Goal: Task Accomplishment & Management: Use online tool/utility

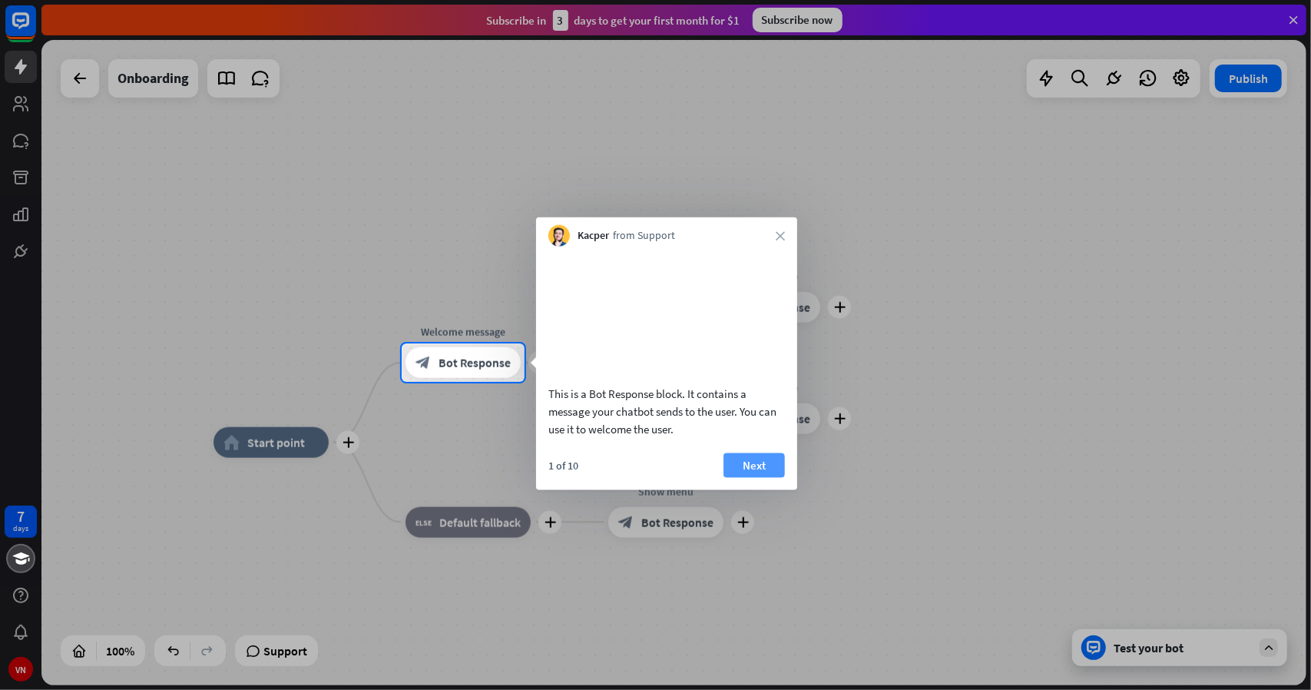
click at [766, 477] on button "Next" at bounding box center [753, 464] width 61 height 25
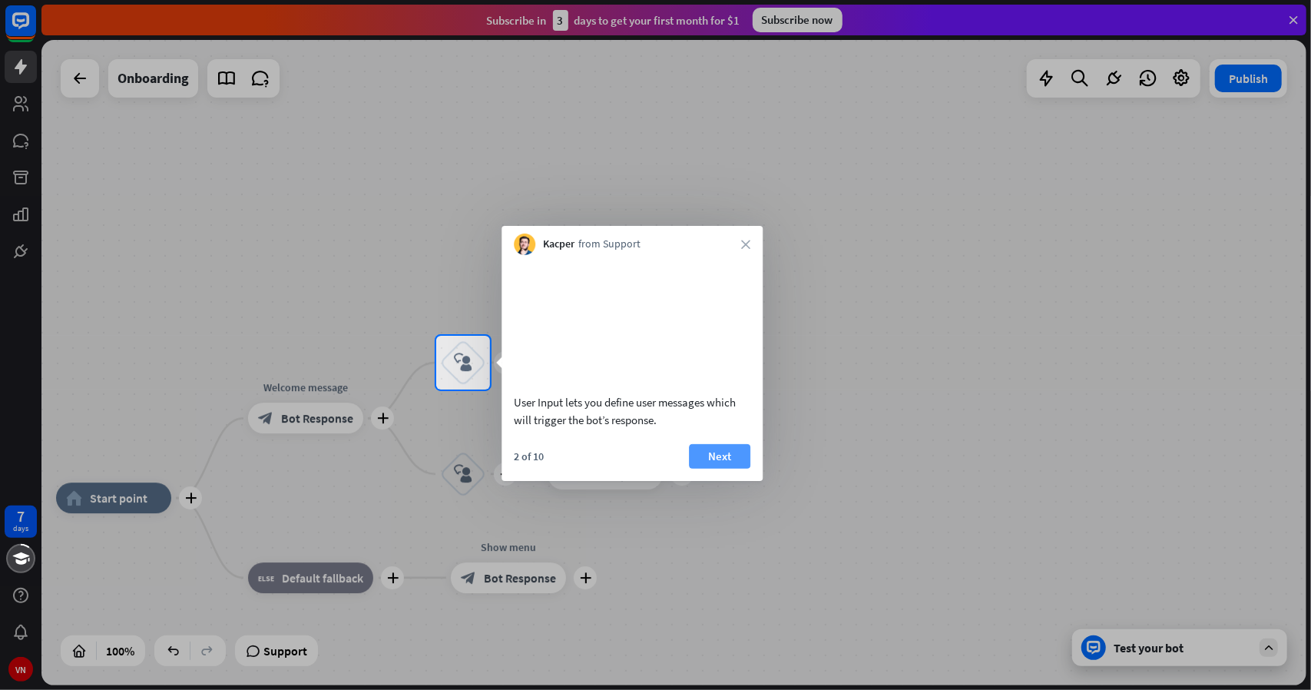
click at [727, 468] on button "Next" at bounding box center [719, 456] width 61 height 25
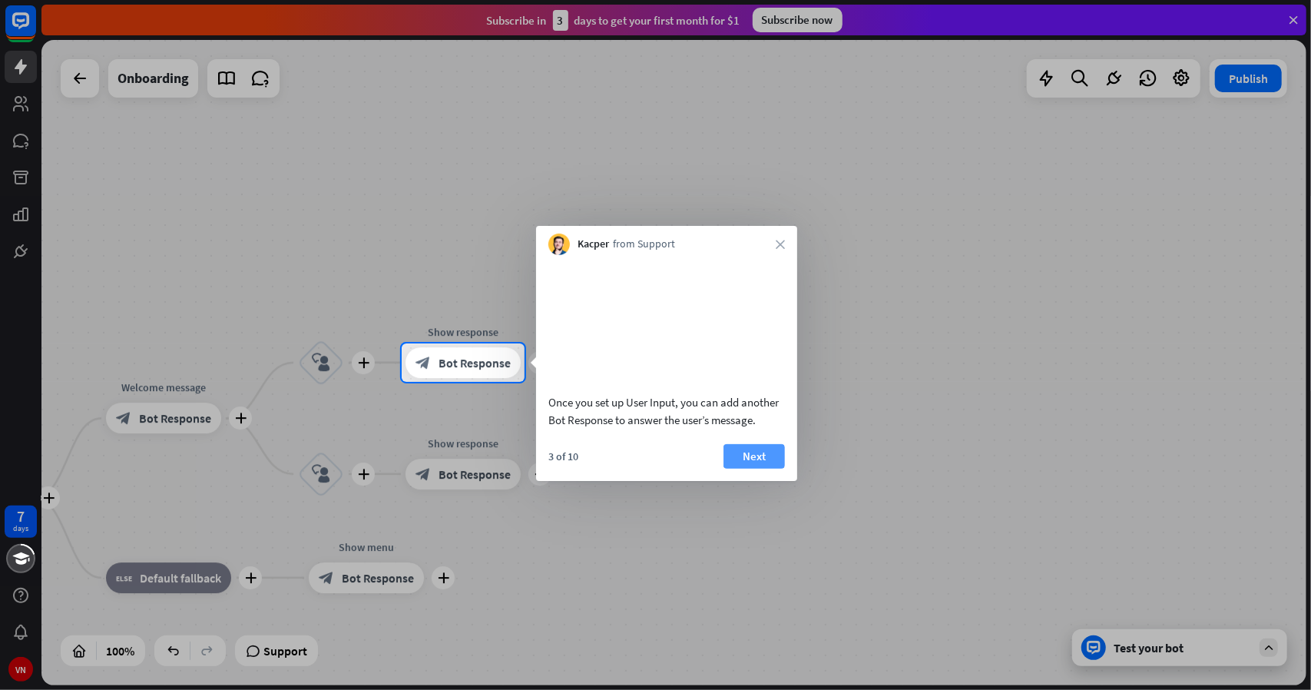
click at [752, 468] on button "Next" at bounding box center [753, 456] width 61 height 25
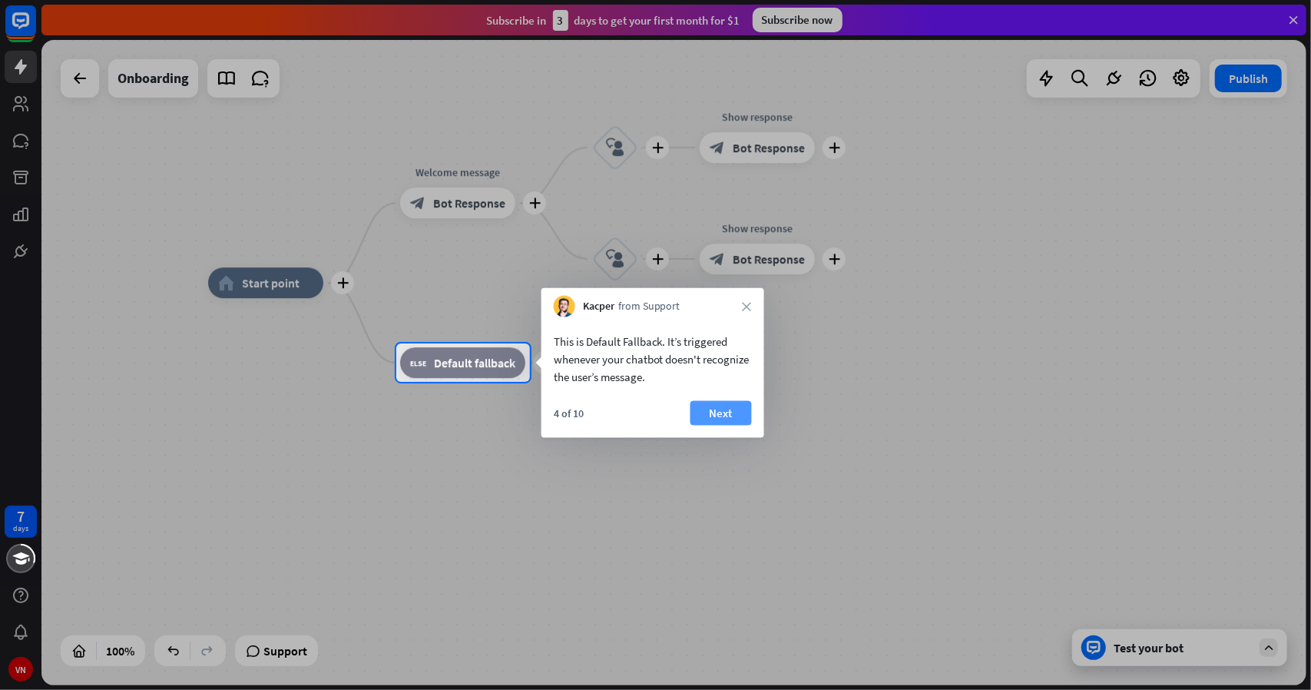
click at [740, 413] on button "Next" at bounding box center [720, 413] width 61 height 25
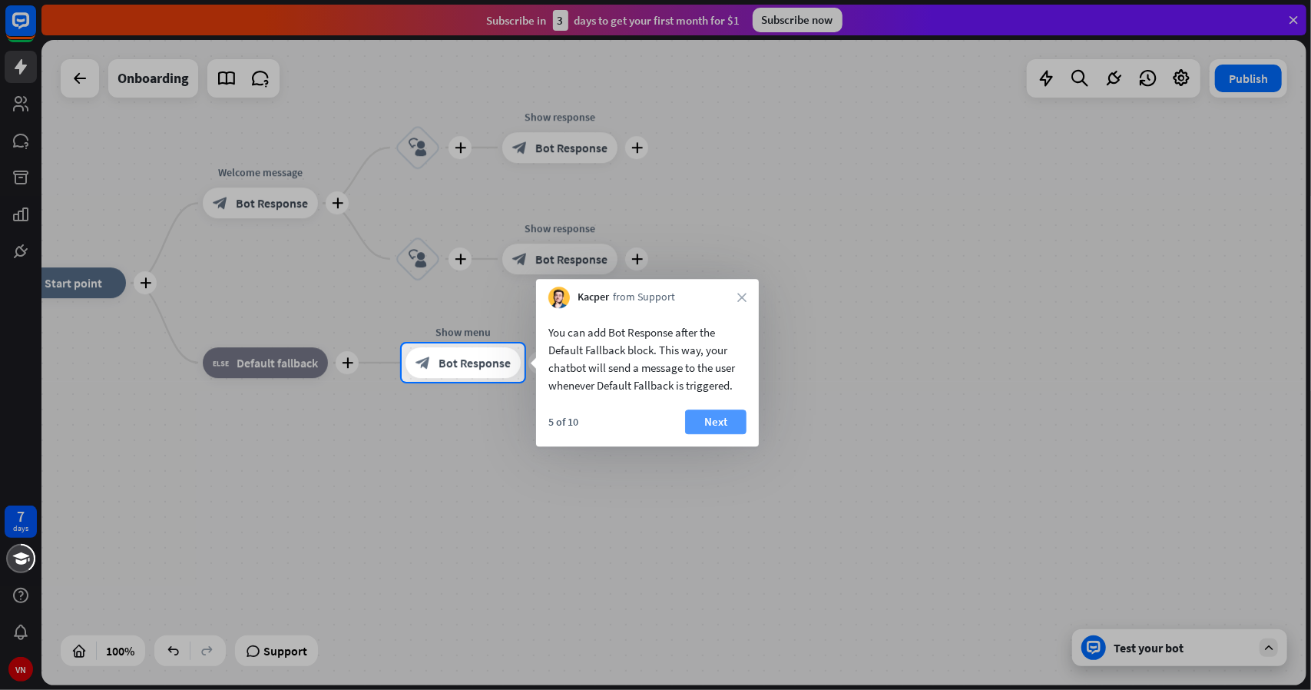
click at [726, 421] on button "Next" at bounding box center [715, 421] width 61 height 25
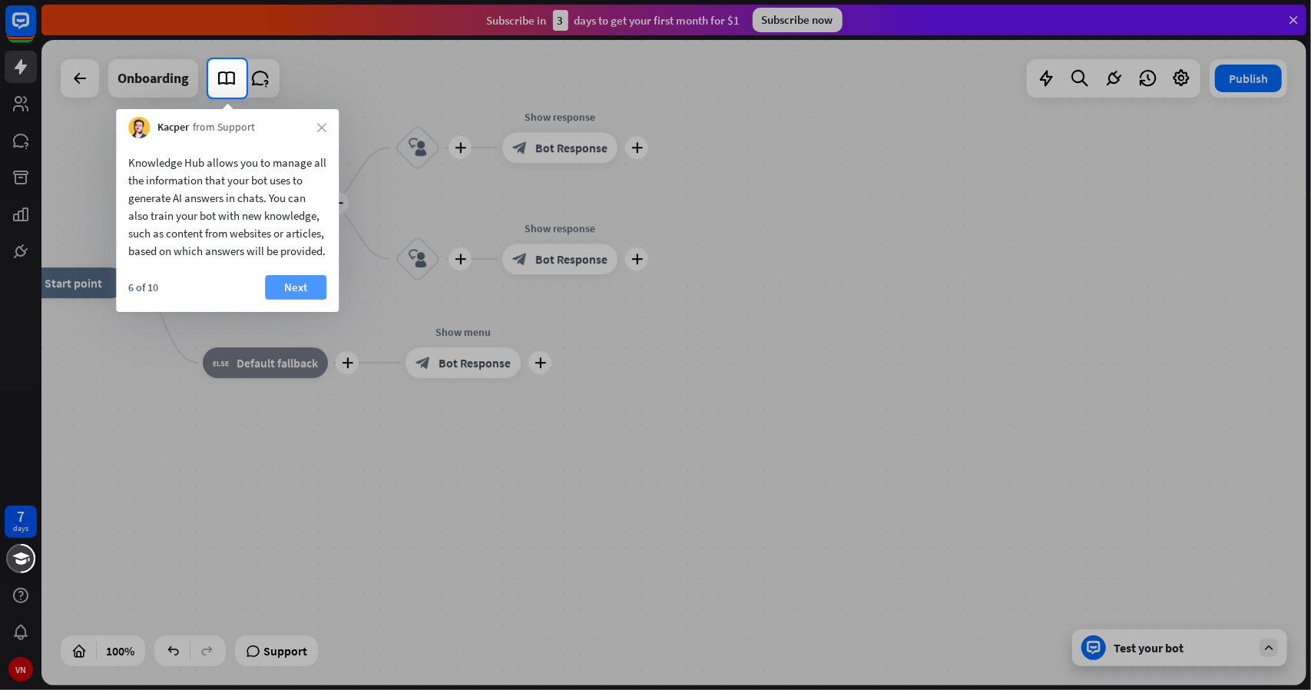
click at [315, 300] on button "Next" at bounding box center [295, 287] width 61 height 25
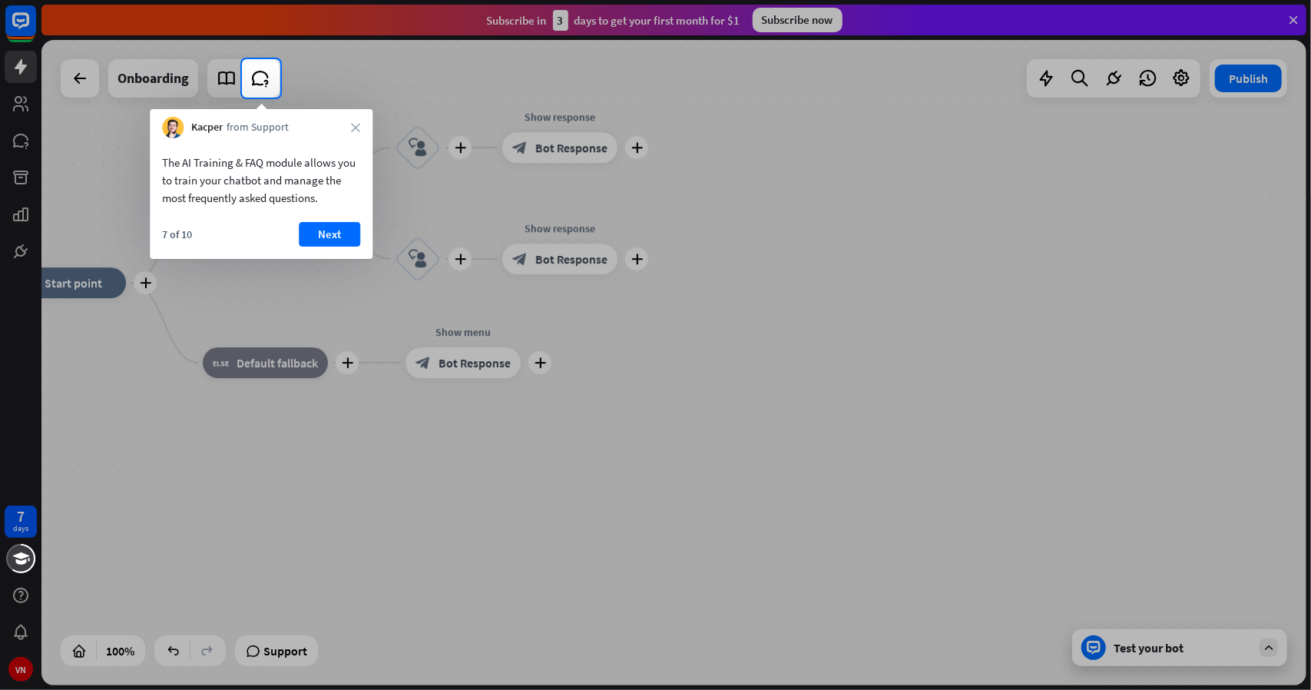
click at [342, 239] on button "Next" at bounding box center [329, 234] width 61 height 25
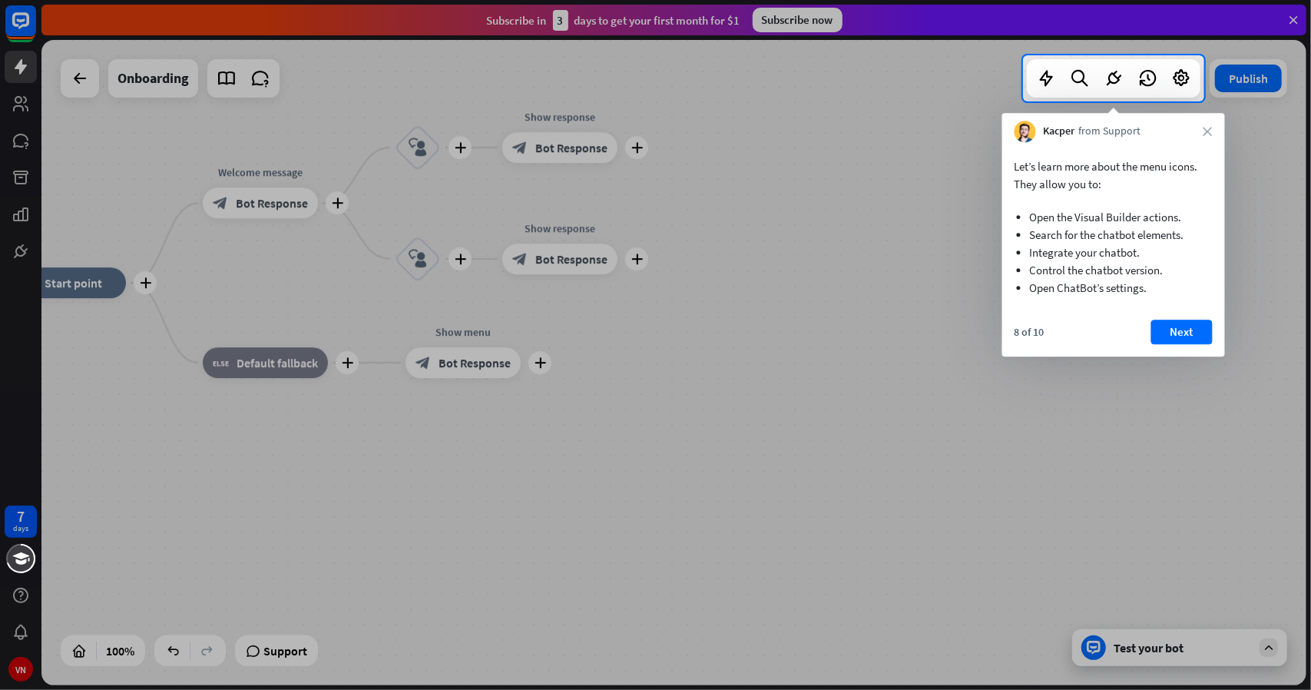
click at [1183, 318] on div "Let’s learn more about the menu icons. They allow you to: Open the Visual Build…" at bounding box center [1113, 249] width 223 height 214
click at [1183, 328] on button "Next" at bounding box center [1181, 331] width 61 height 25
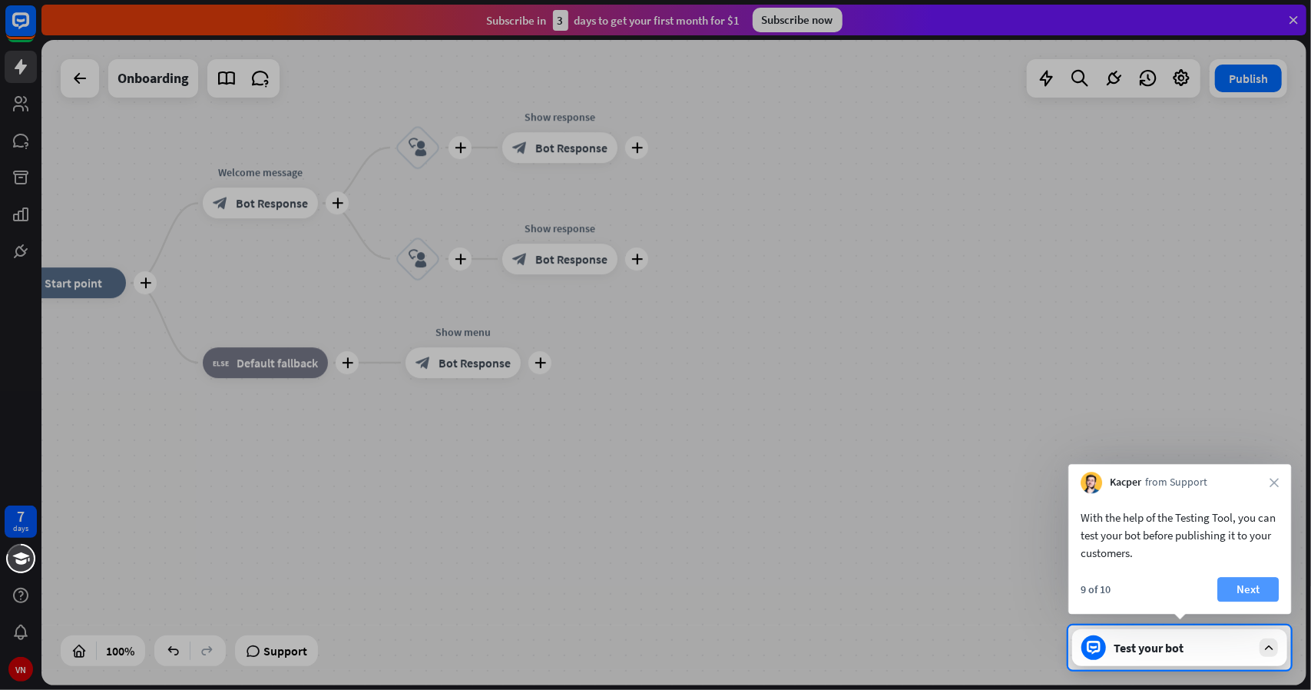
click at [1263, 587] on button "Next" at bounding box center [1247, 589] width 61 height 25
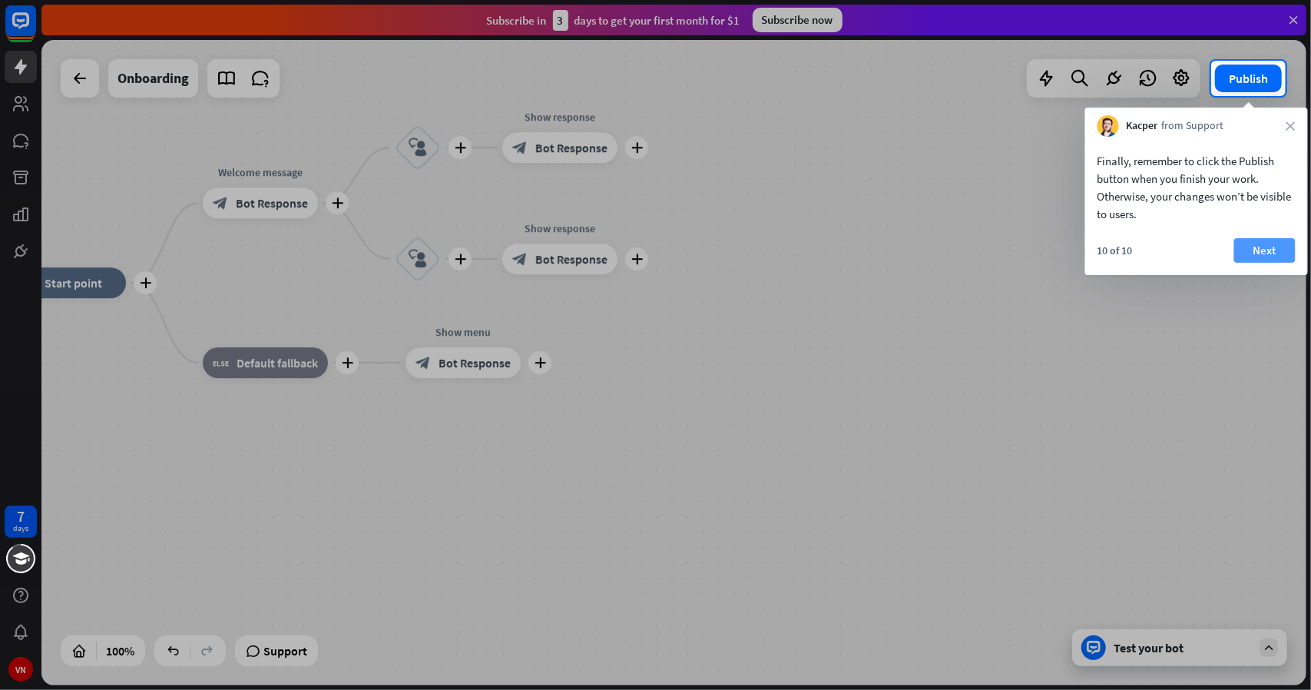
click at [1264, 250] on button "Next" at bounding box center [1264, 250] width 61 height 25
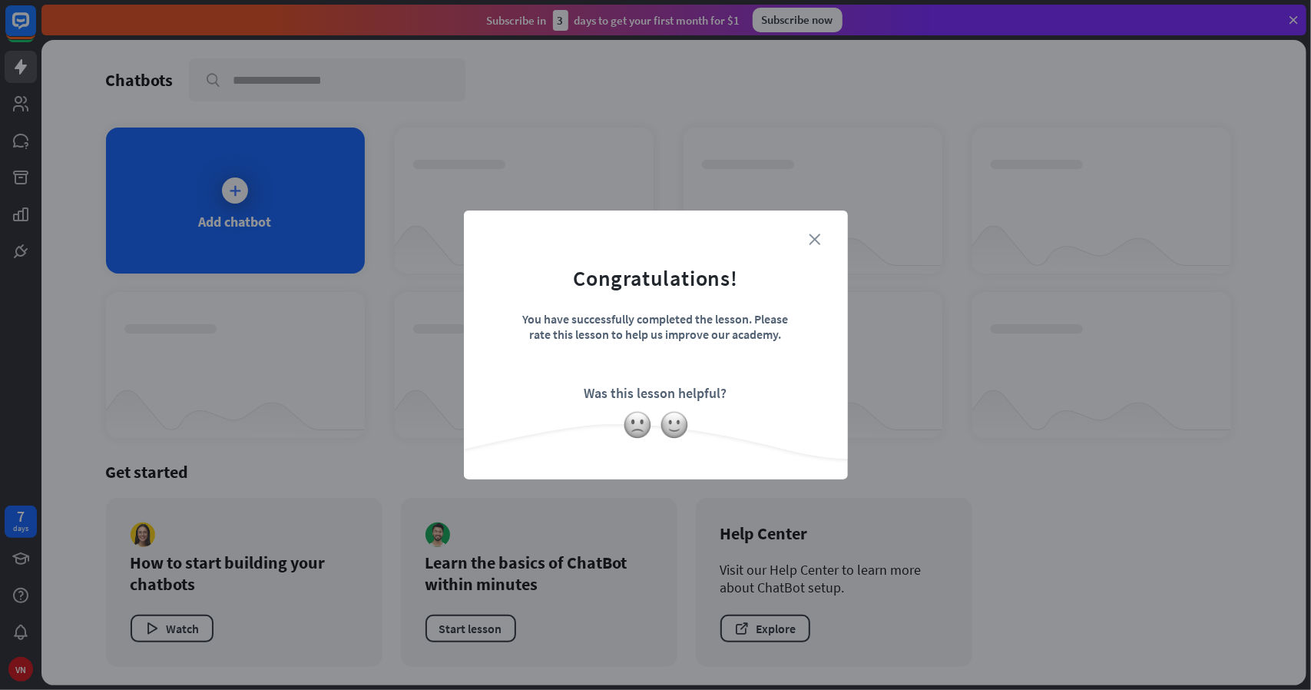
click at [812, 240] on icon "close" at bounding box center [815, 239] width 12 height 12
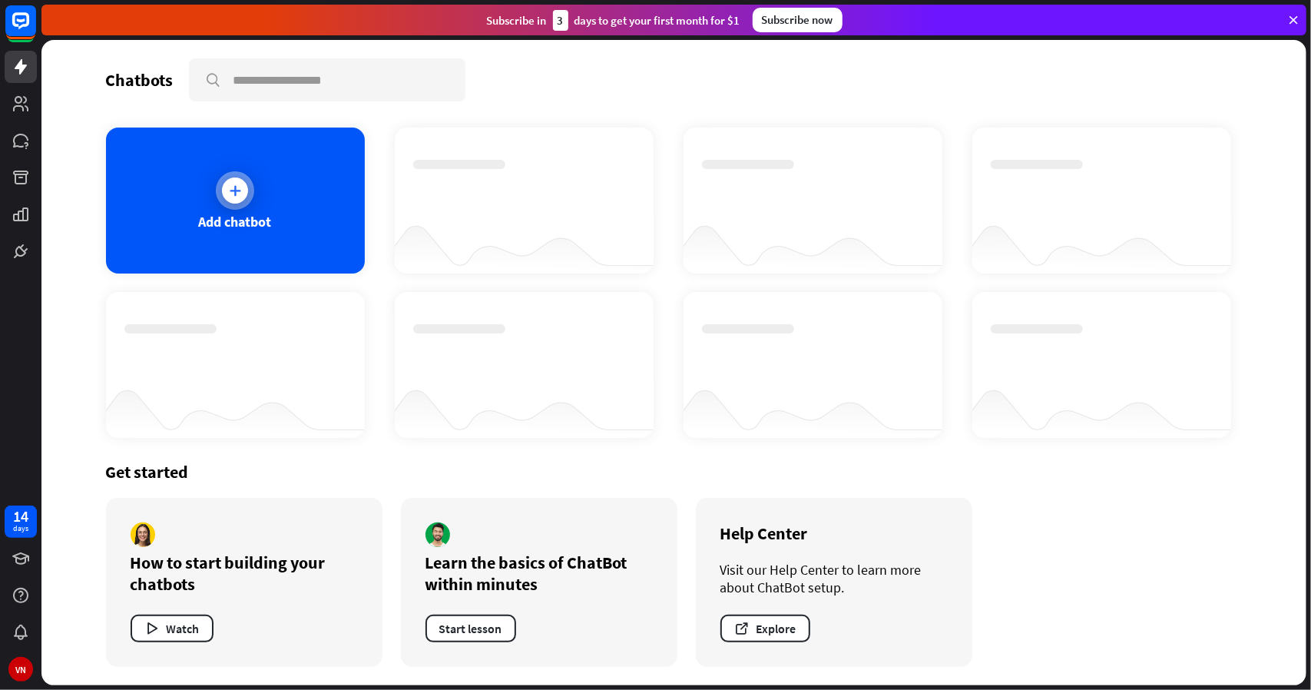
click at [244, 191] on div at bounding box center [235, 190] width 26 height 26
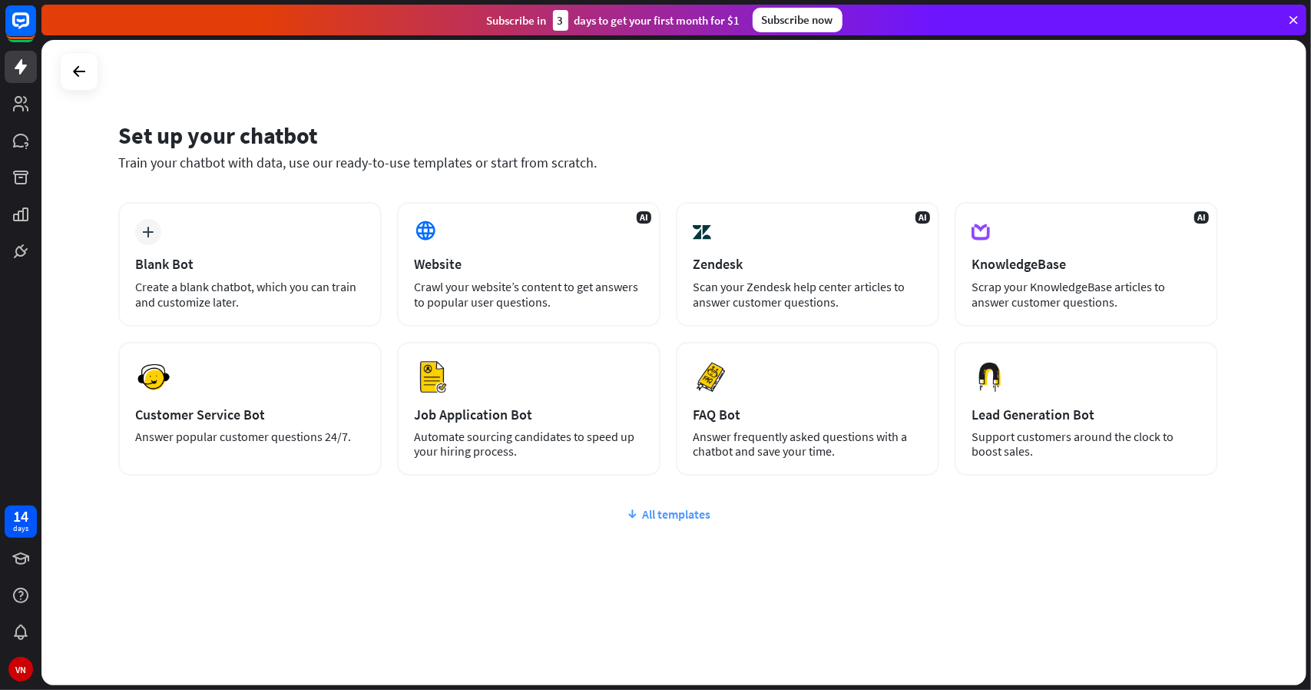
click at [677, 510] on div "All templates" at bounding box center [668, 513] width 1100 height 15
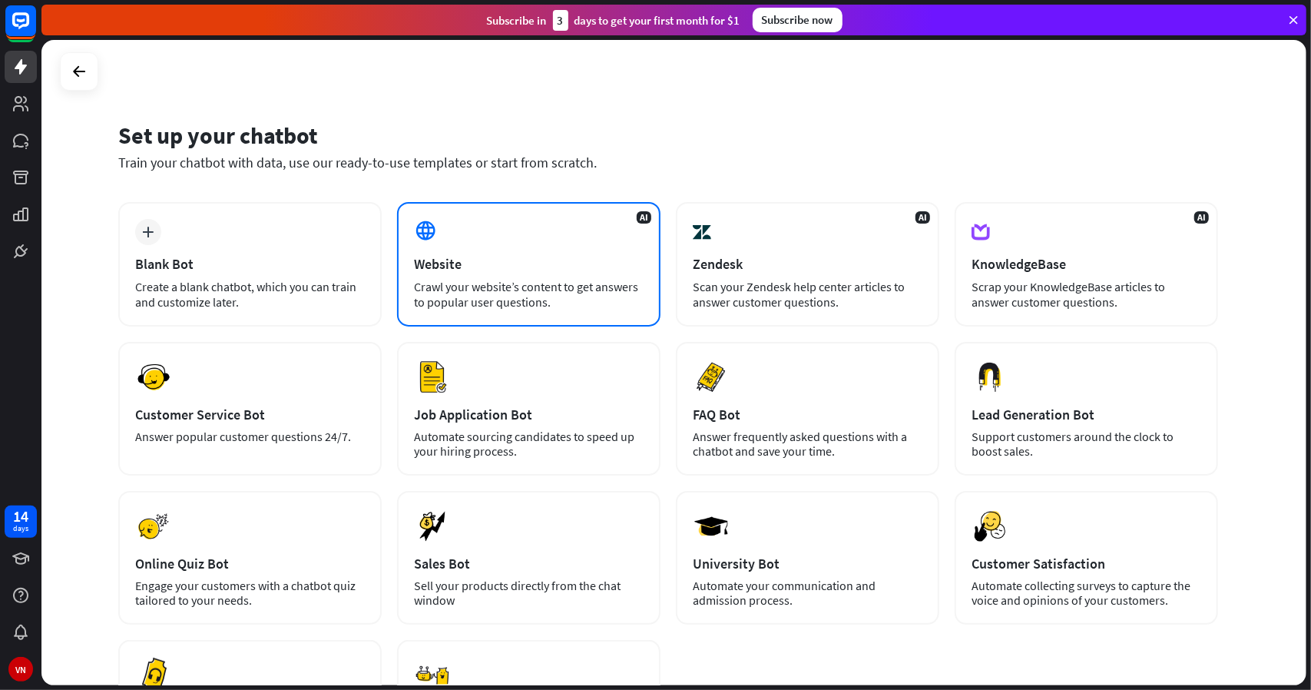
click at [453, 288] on div "Crawl your website’s content to get answers to popular user questions." at bounding box center [529, 294] width 230 height 31
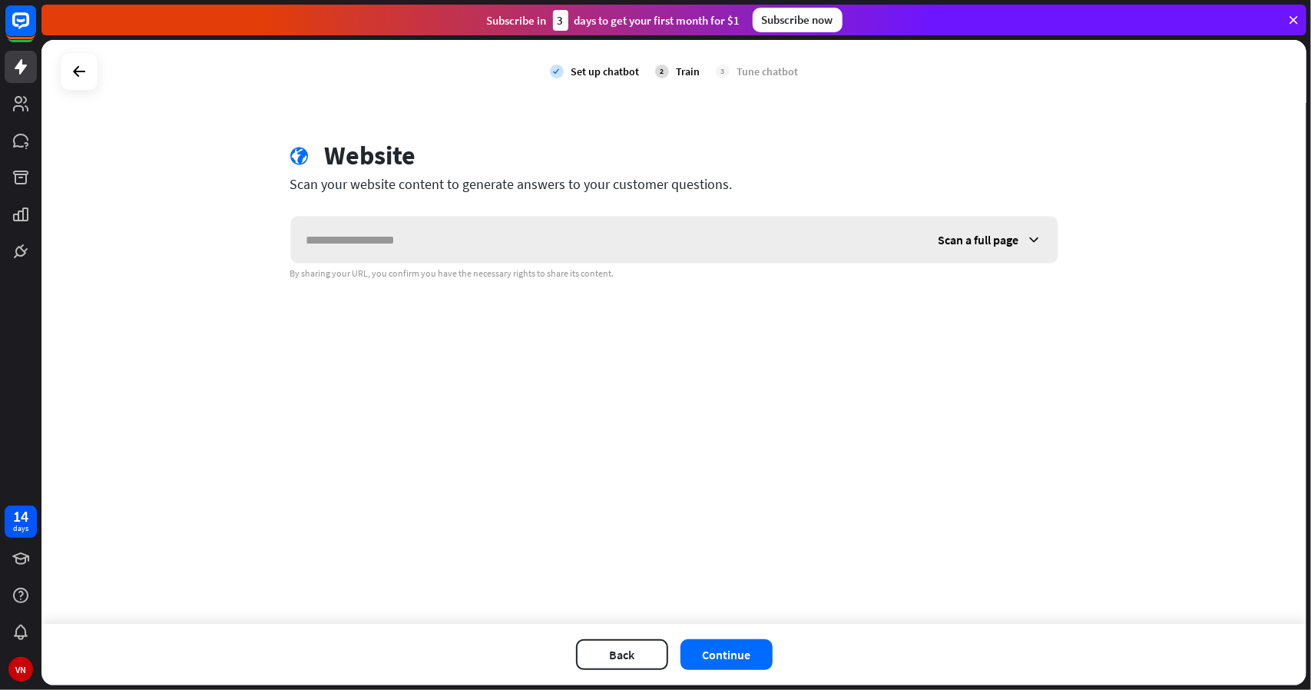
click at [1035, 240] on icon at bounding box center [1034, 239] width 15 height 15
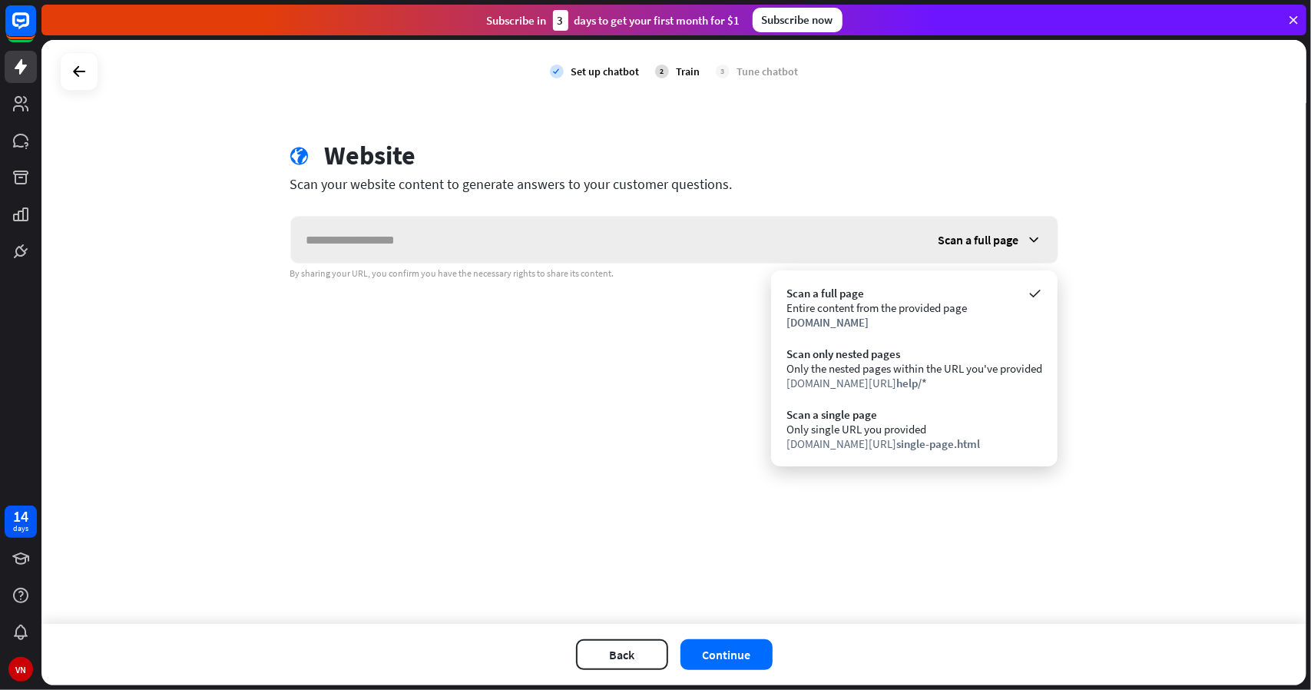
click at [1035, 240] on icon at bounding box center [1034, 239] width 15 height 15
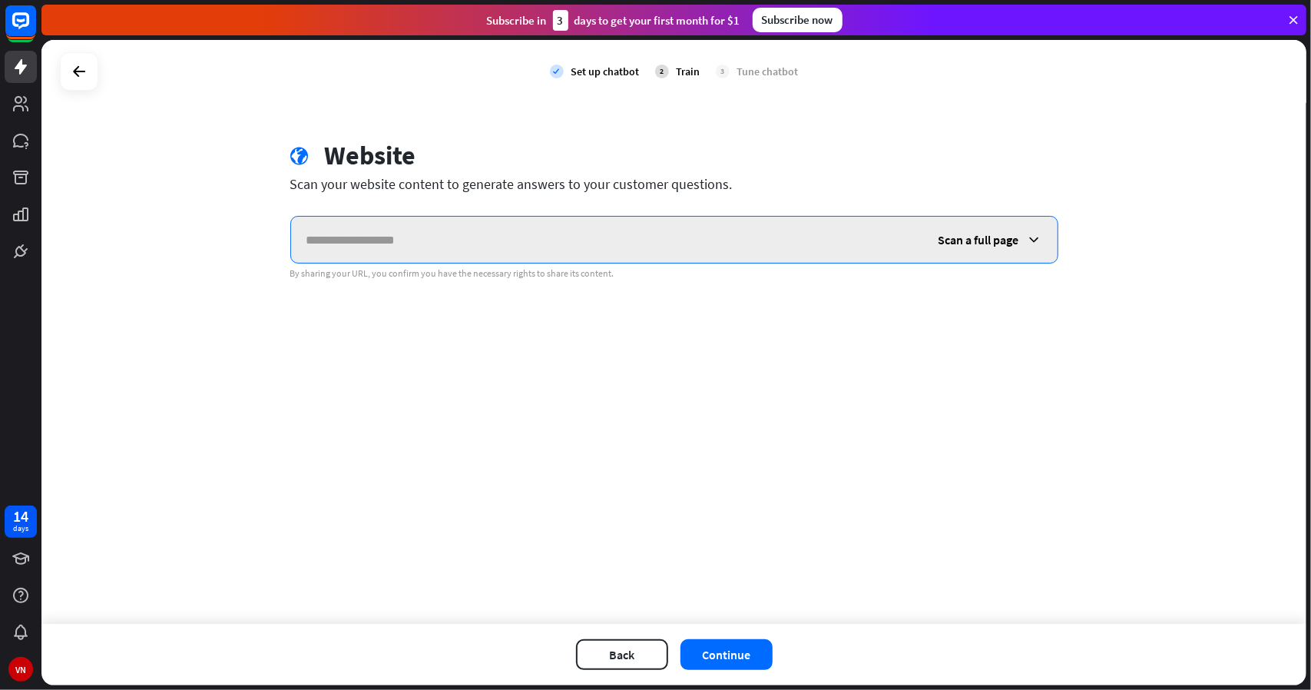
click at [393, 248] on input "text" at bounding box center [607, 240] width 632 height 46
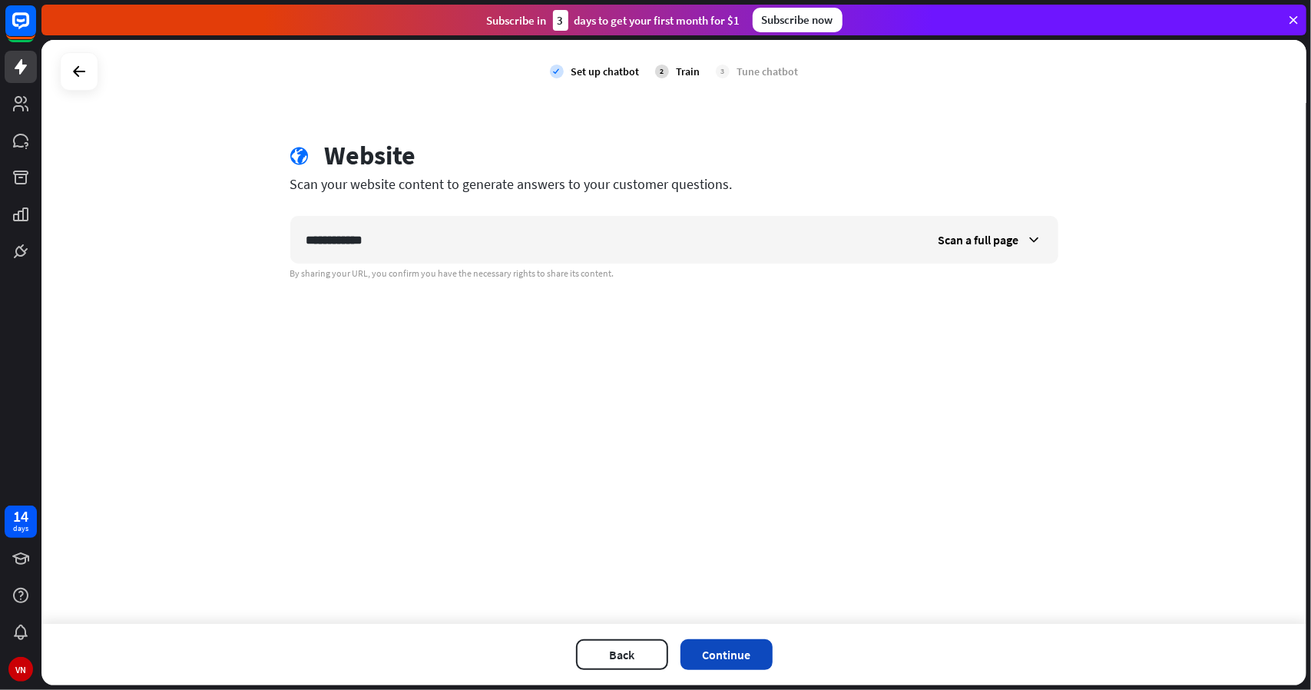
click at [752, 652] on button "Continue" at bounding box center [726, 654] width 92 height 31
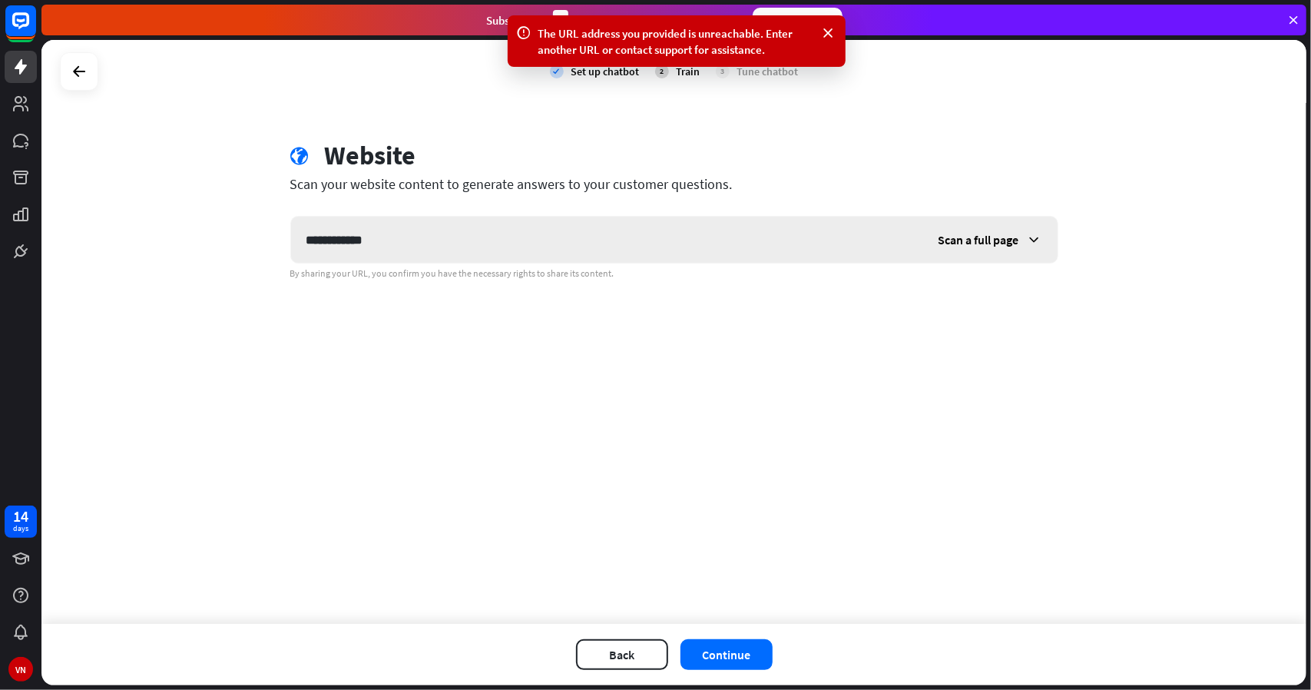
click at [1037, 242] on icon at bounding box center [1034, 239] width 15 height 15
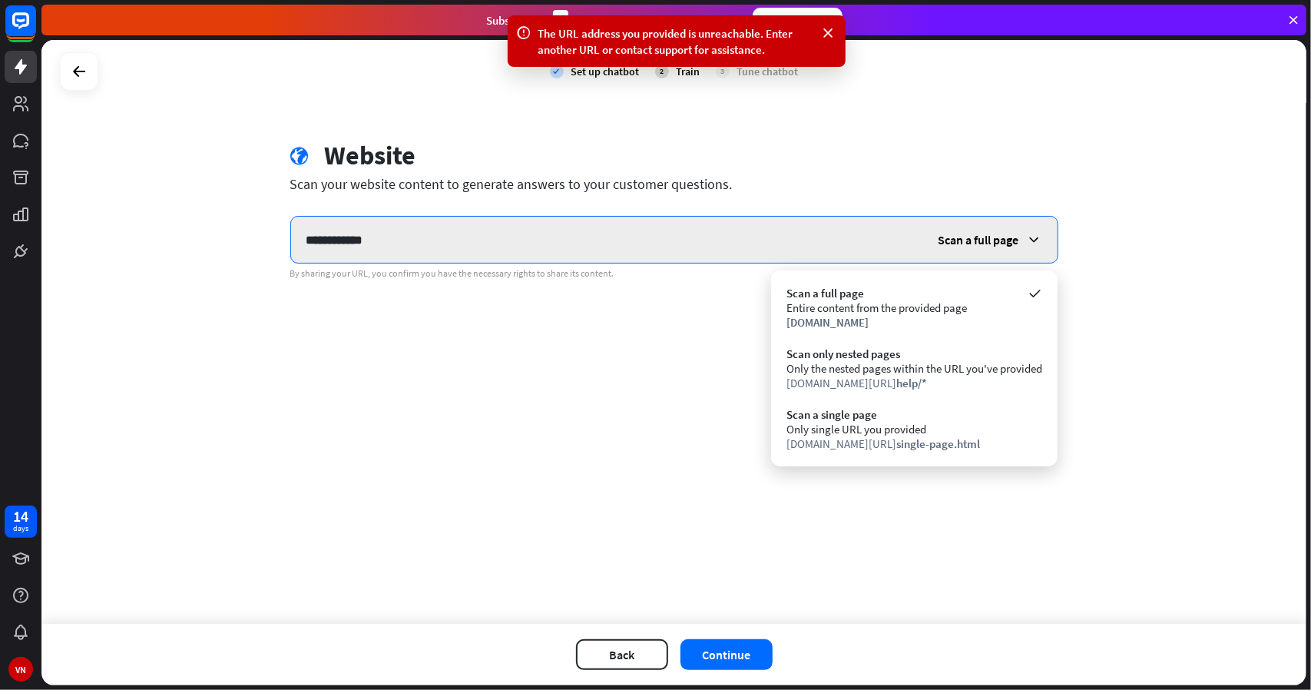
click at [414, 240] on input "**********" at bounding box center [607, 240] width 632 height 46
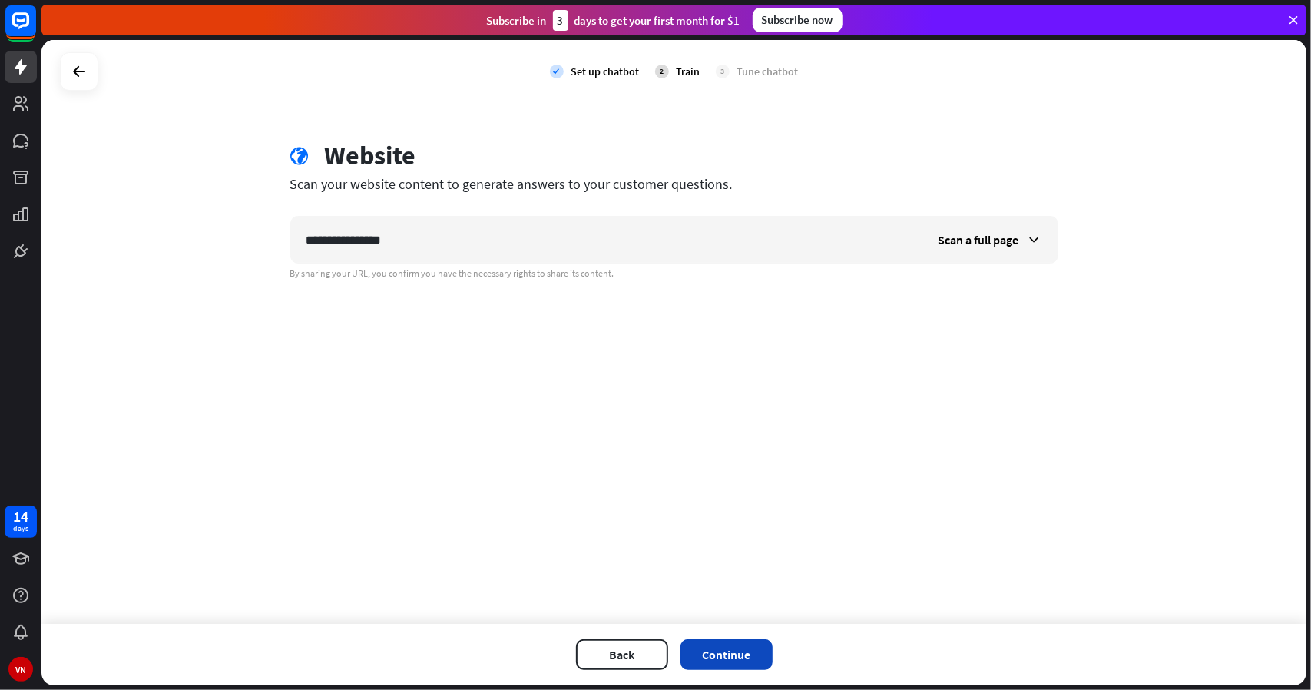
click at [717, 651] on button "Continue" at bounding box center [726, 654] width 92 height 31
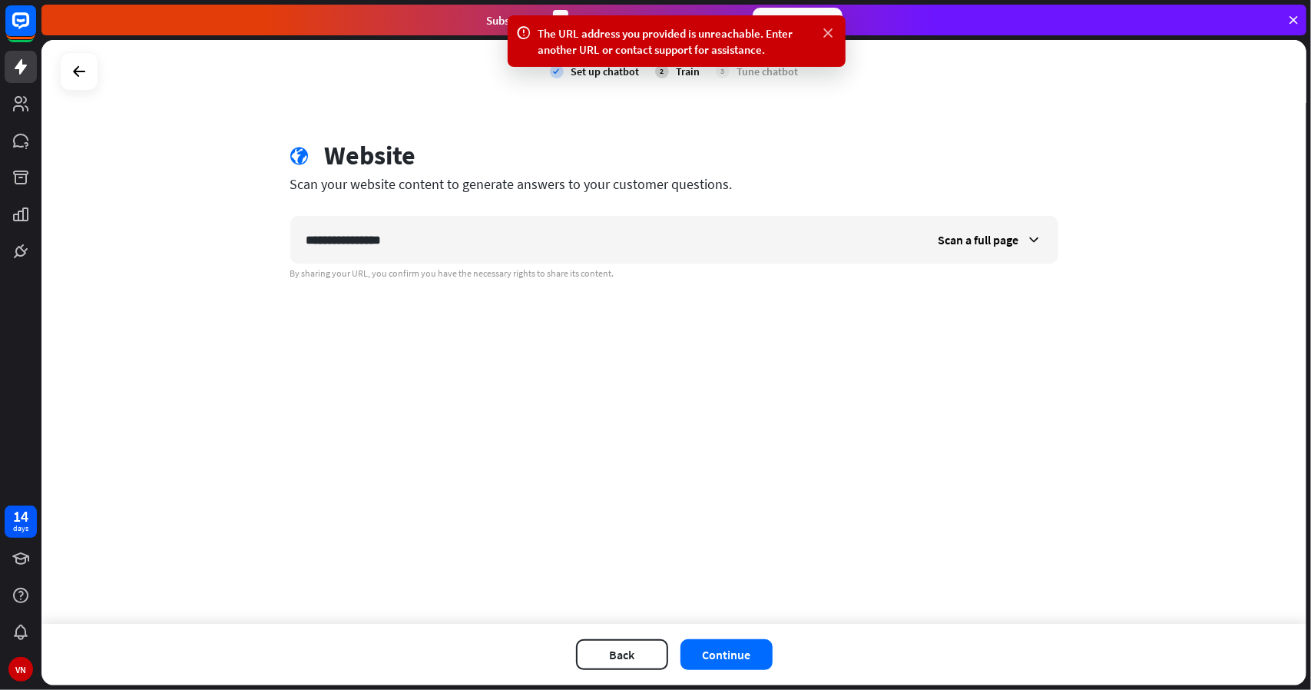
click at [828, 31] on icon at bounding box center [828, 33] width 15 height 16
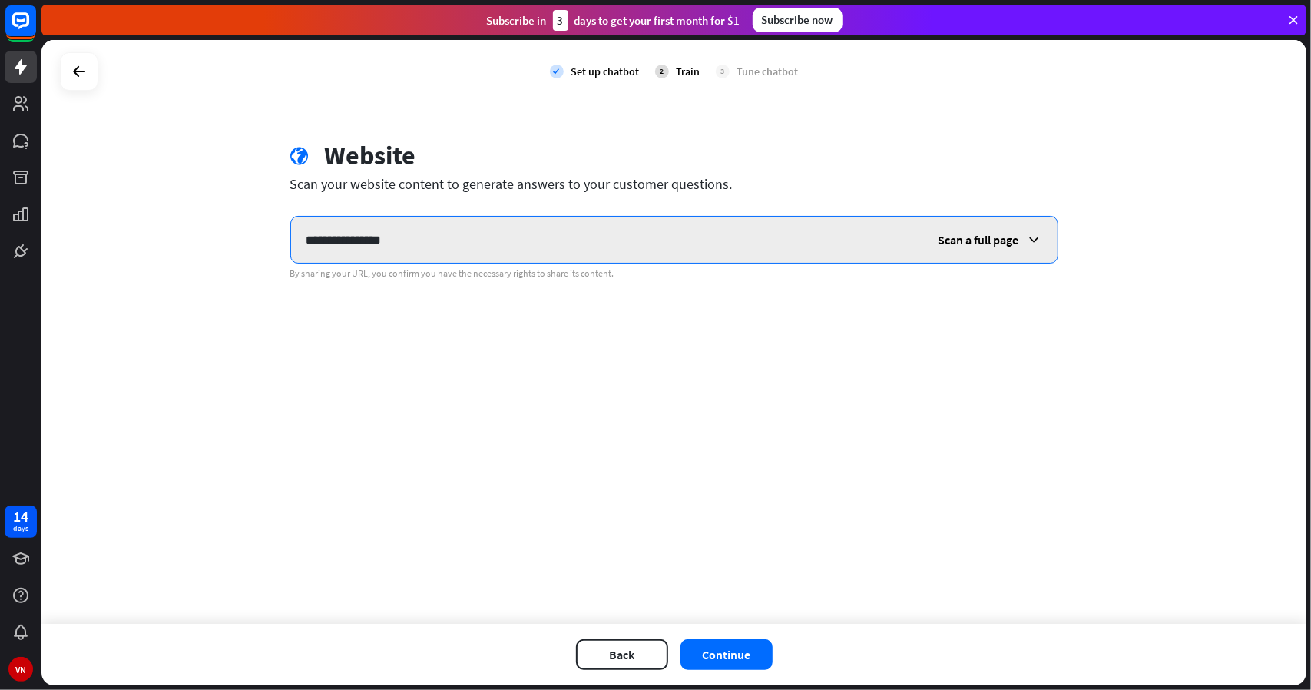
click at [427, 237] on input "**********" at bounding box center [607, 240] width 632 height 46
click at [1009, 244] on span "Scan a full page" at bounding box center [978, 239] width 81 height 15
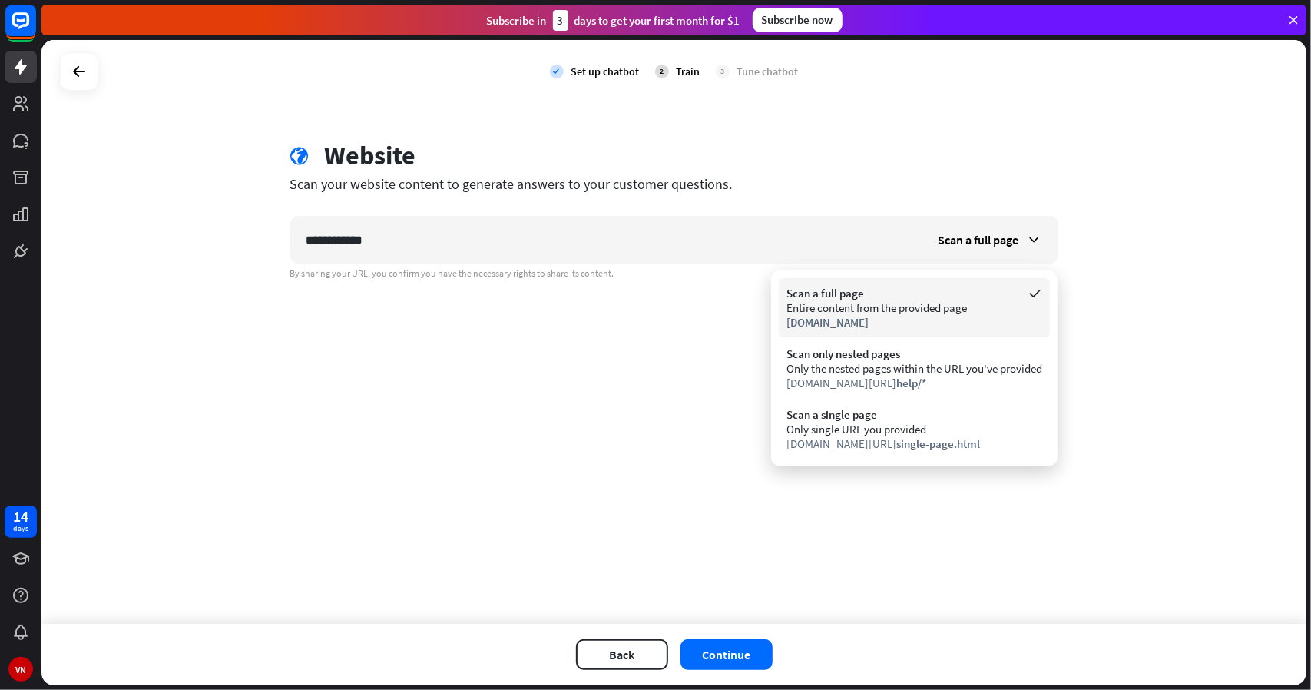
click at [830, 300] on div "Entire content from the provided page" at bounding box center [914, 307] width 256 height 15
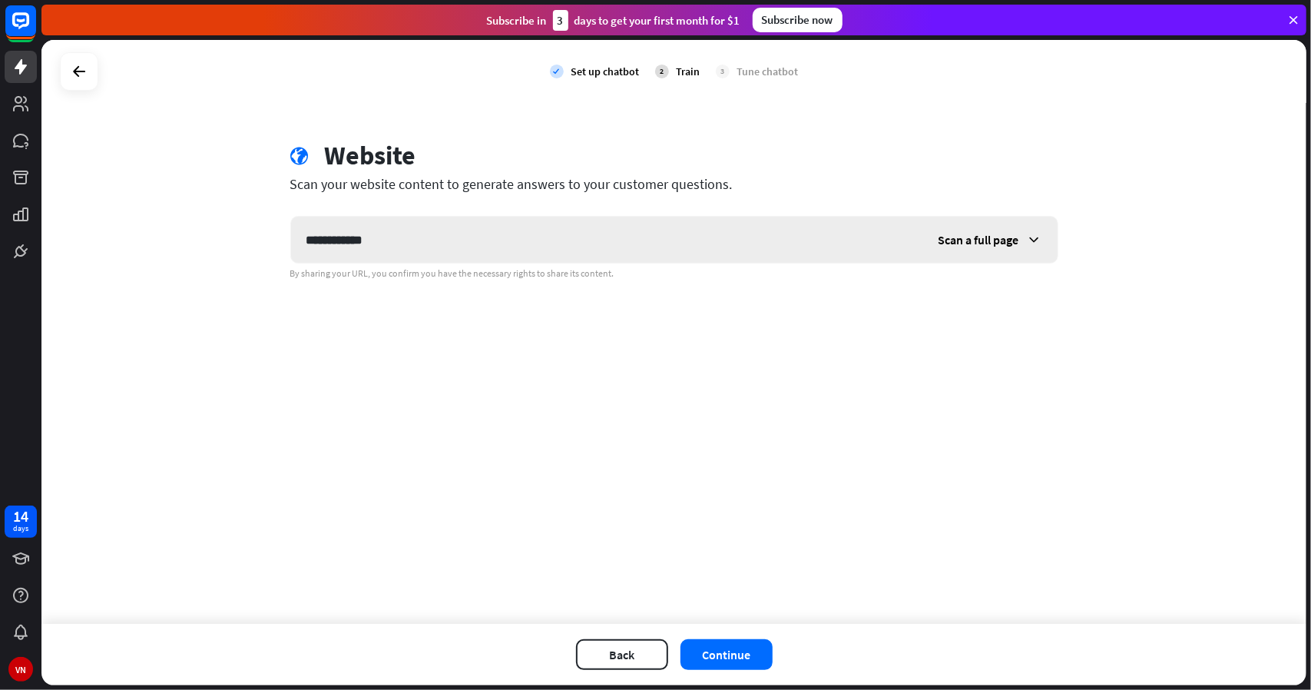
click at [1008, 237] on span "Scan a full page" at bounding box center [978, 239] width 81 height 15
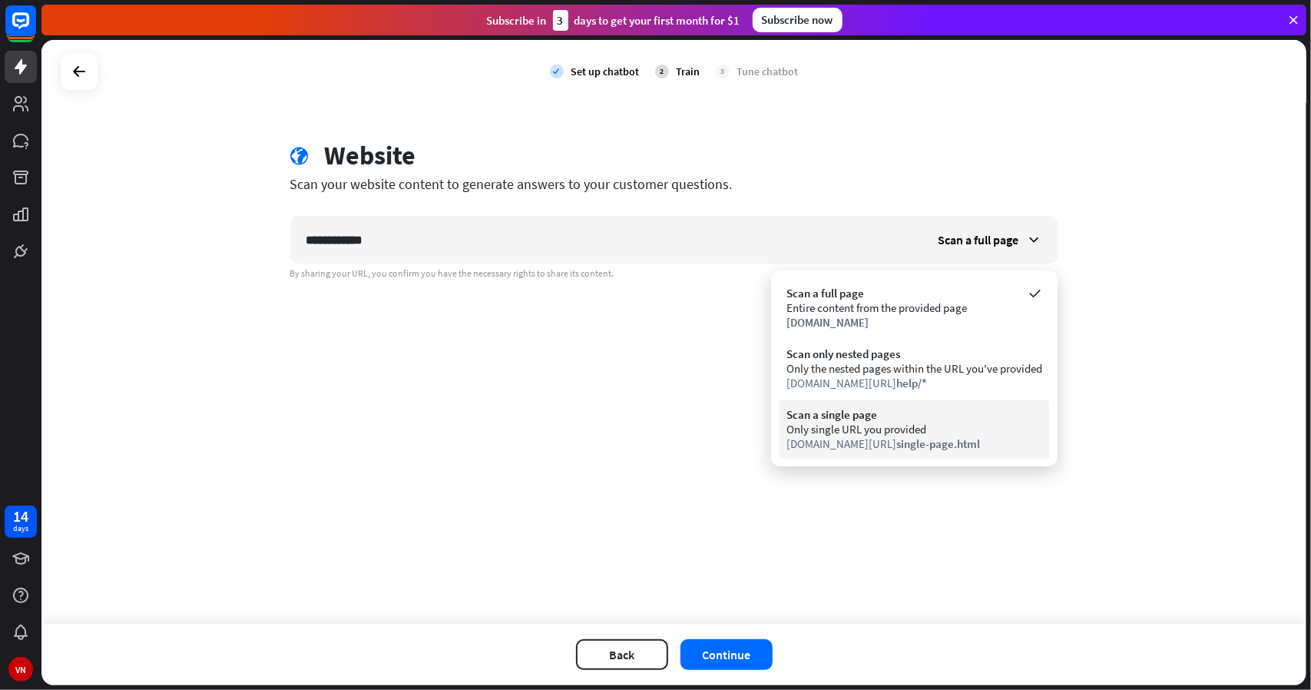
click at [839, 432] on div "Only single URL you provided" at bounding box center [914, 429] width 256 height 15
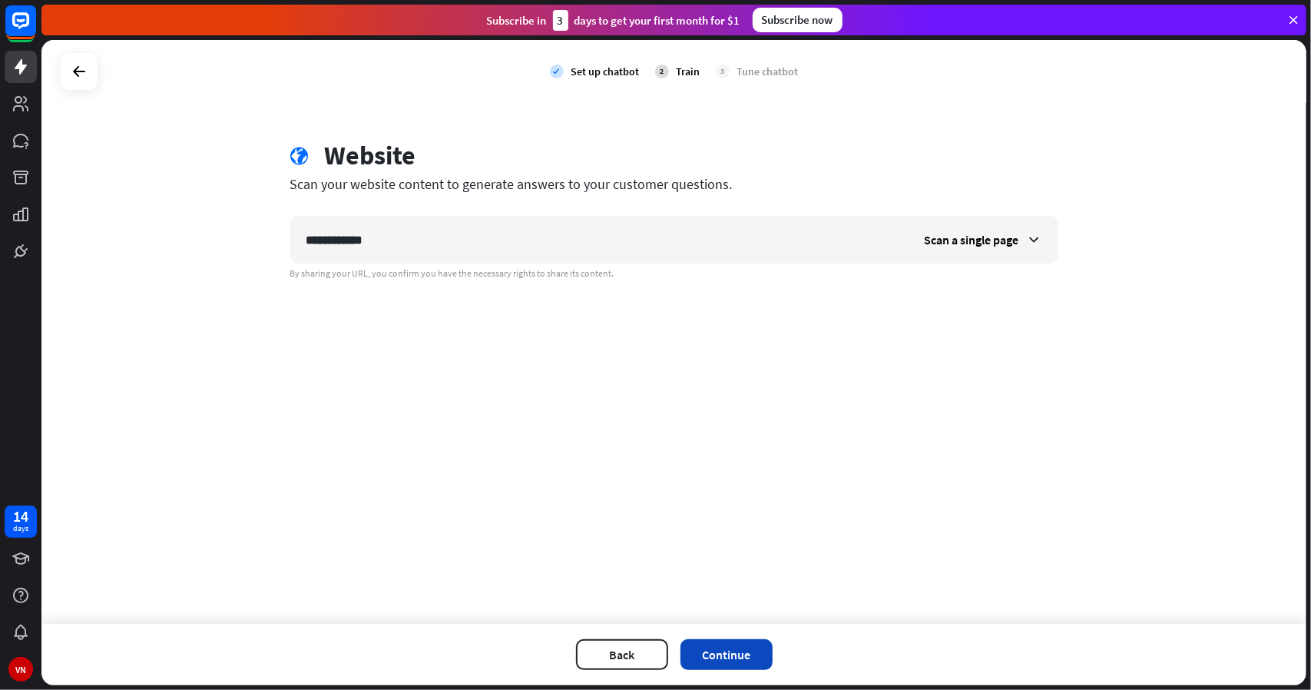
click at [734, 650] on button "Continue" at bounding box center [726, 654] width 92 height 31
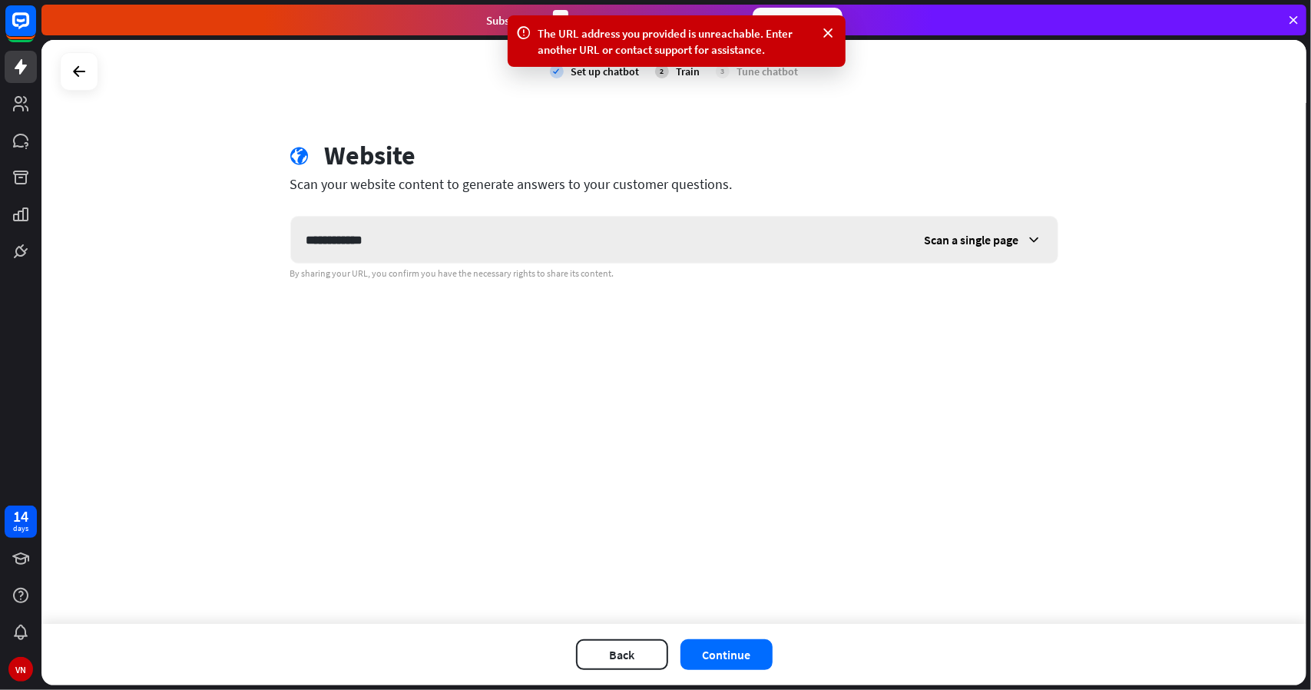
click at [1031, 242] on icon at bounding box center [1034, 239] width 15 height 15
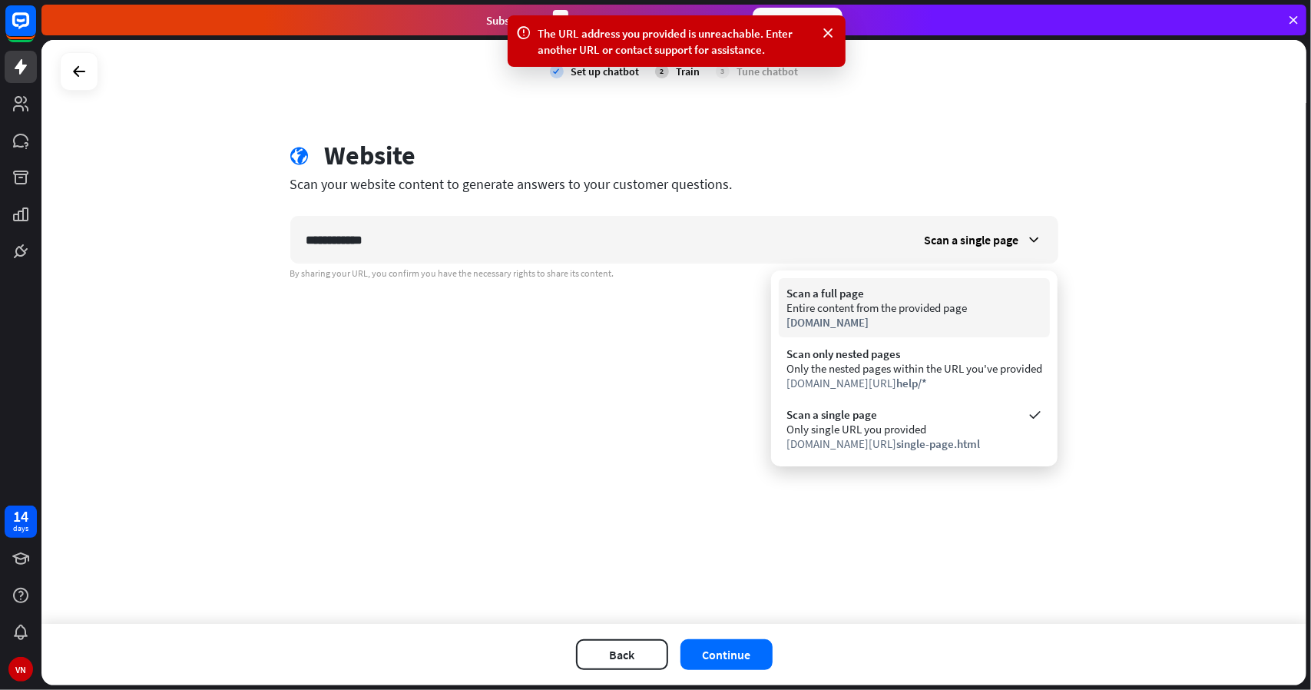
click at [829, 302] on div "Entire content from the provided page" at bounding box center [914, 307] width 256 height 15
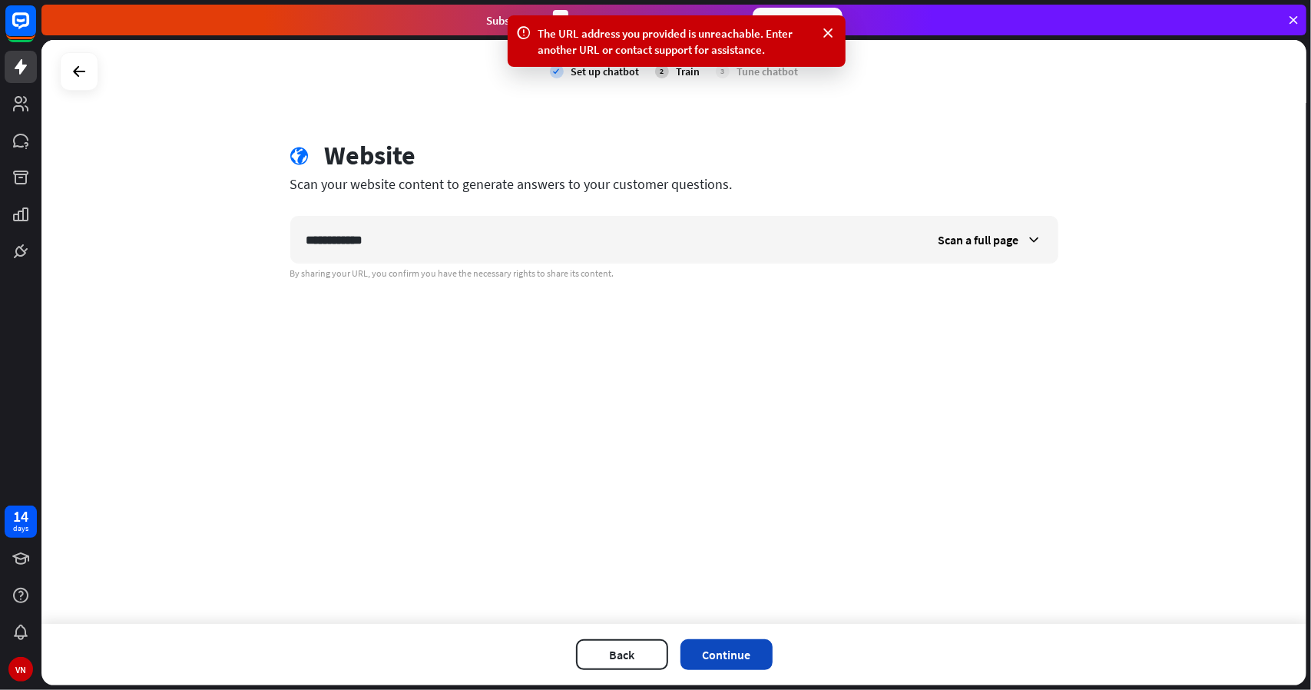
click at [743, 655] on button "Continue" at bounding box center [726, 654] width 92 height 31
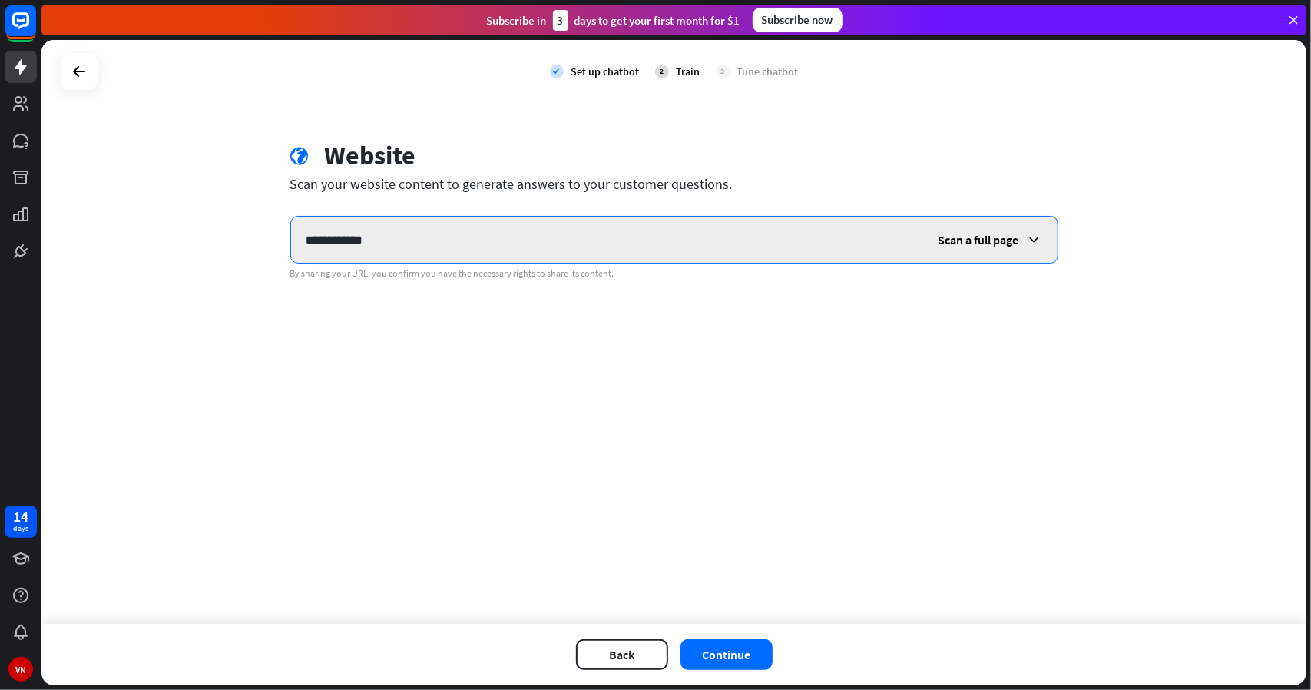
click at [390, 242] on input "**********" at bounding box center [607, 240] width 632 height 46
type input "*"
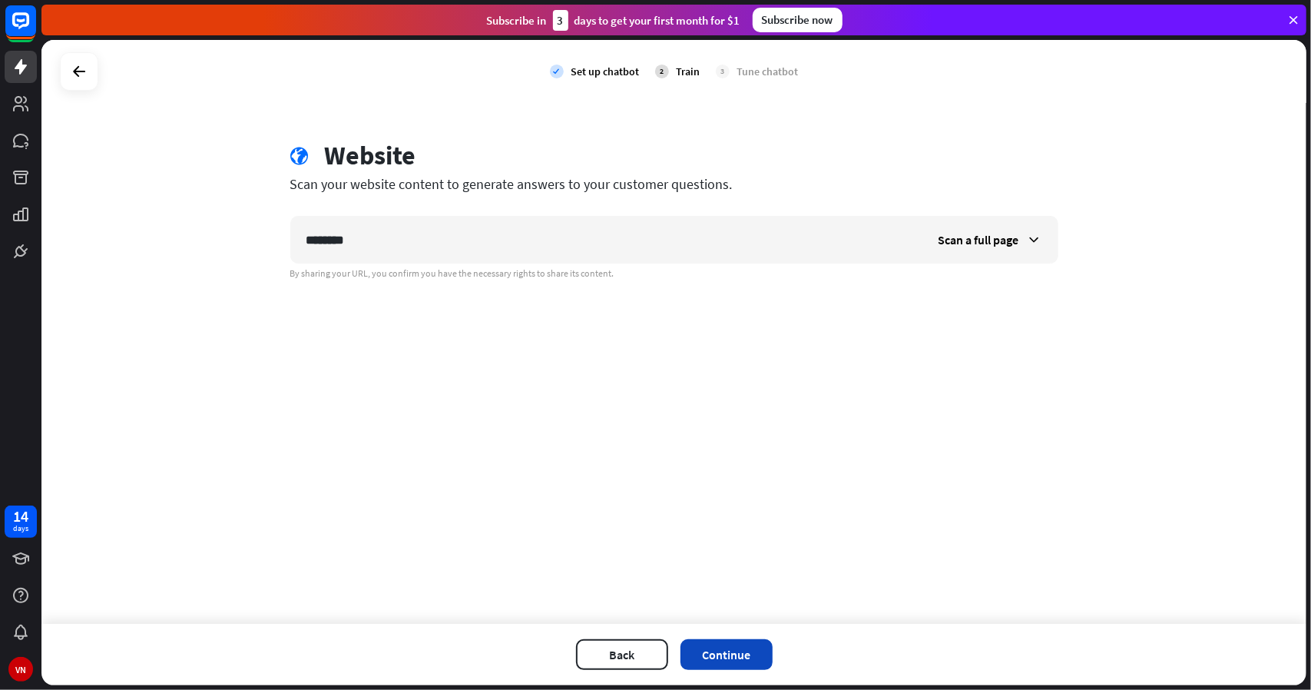
click at [733, 649] on button "Continue" at bounding box center [726, 654] width 92 height 31
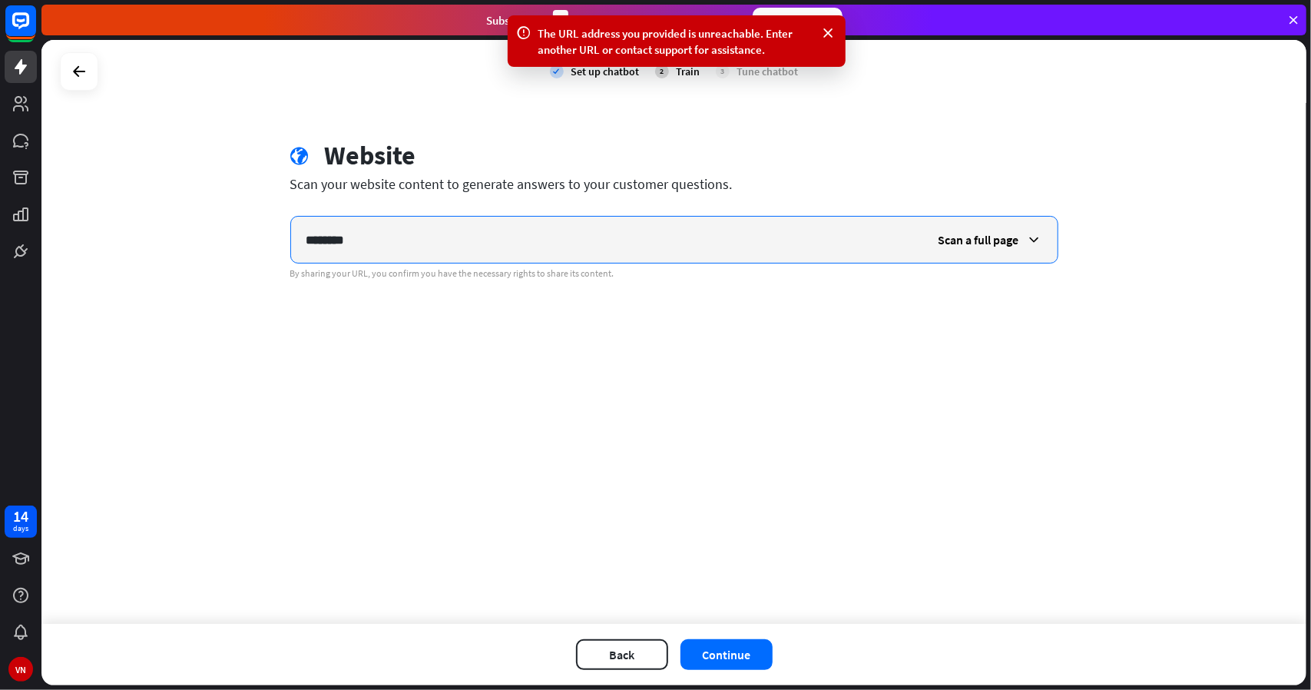
drag, startPoint x: 363, startPoint y: 239, endPoint x: 164, endPoint y: 228, distance: 200.0
click at [164, 228] on div "check Set up chatbot 2 Train 3 Tune chatbot globe Website Scan your website con…" at bounding box center [673, 332] width 1265 height 584
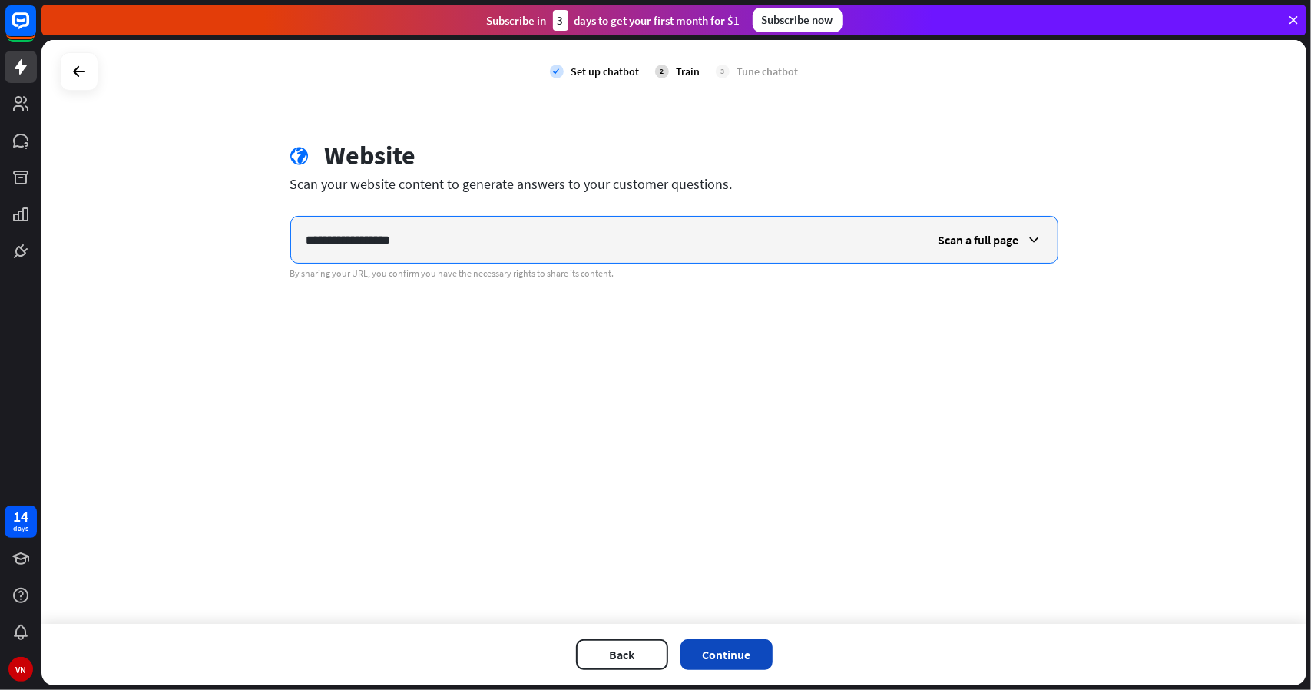
type input "**********"
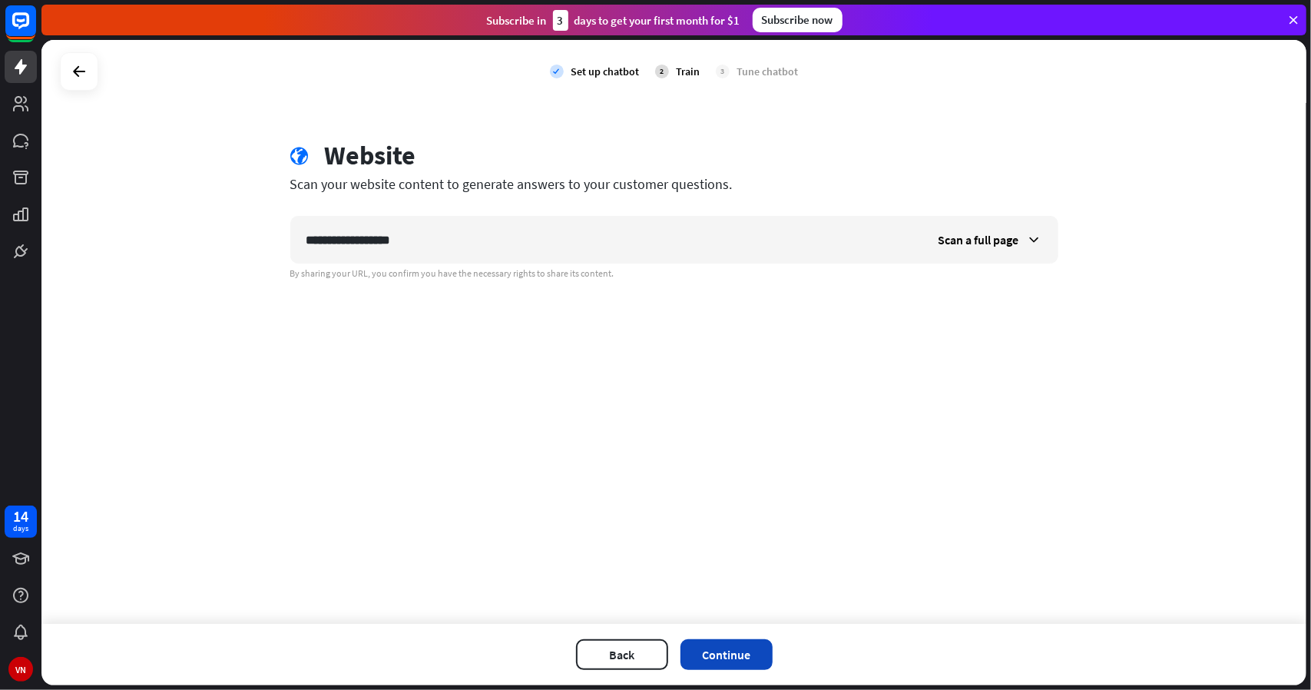
click at [720, 650] on button "Continue" at bounding box center [726, 654] width 92 height 31
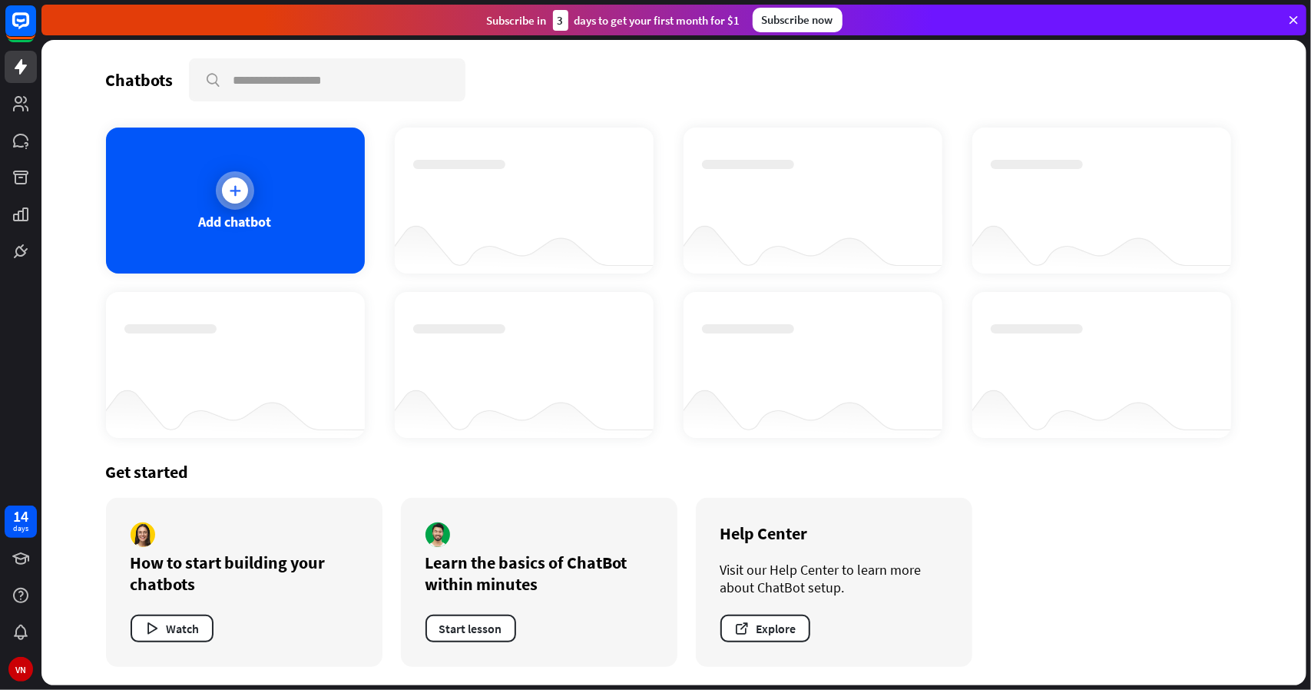
click at [254, 196] on div "Add chatbot" at bounding box center [235, 200] width 259 height 146
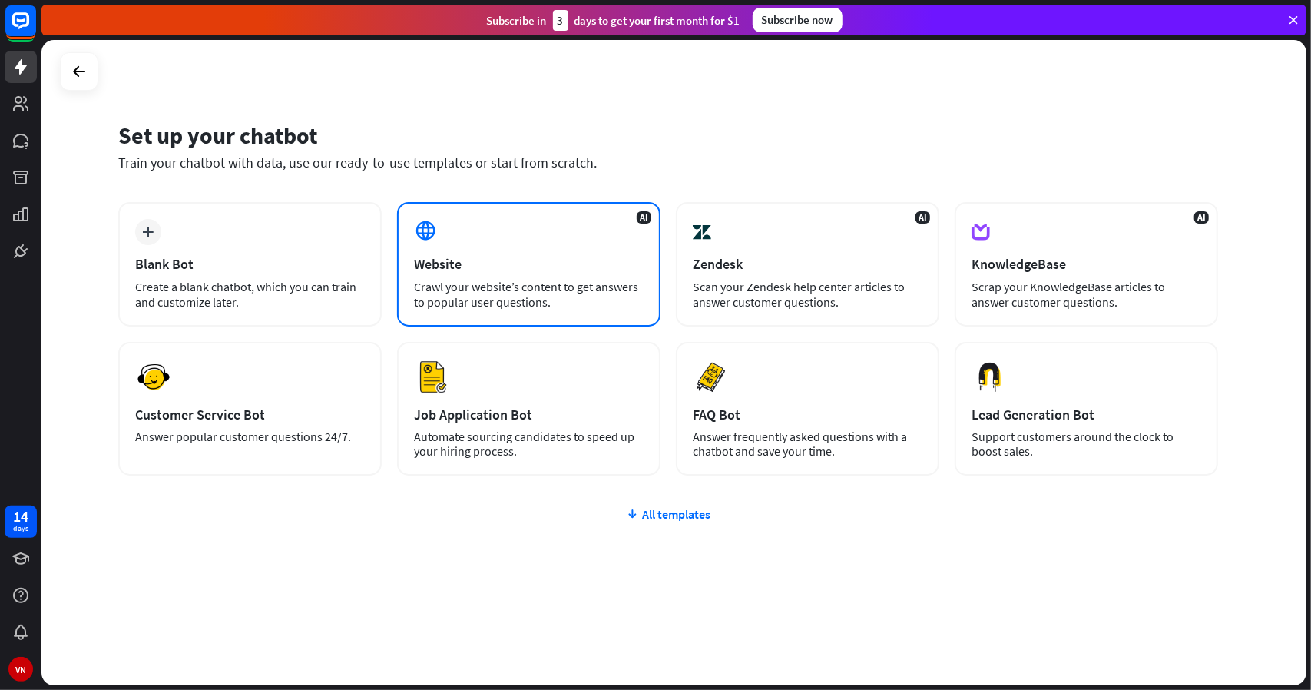
click at [490, 251] on div "AI Website Crawl your website’s content to get answers to popular user question…" at bounding box center [528, 264] width 263 height 124
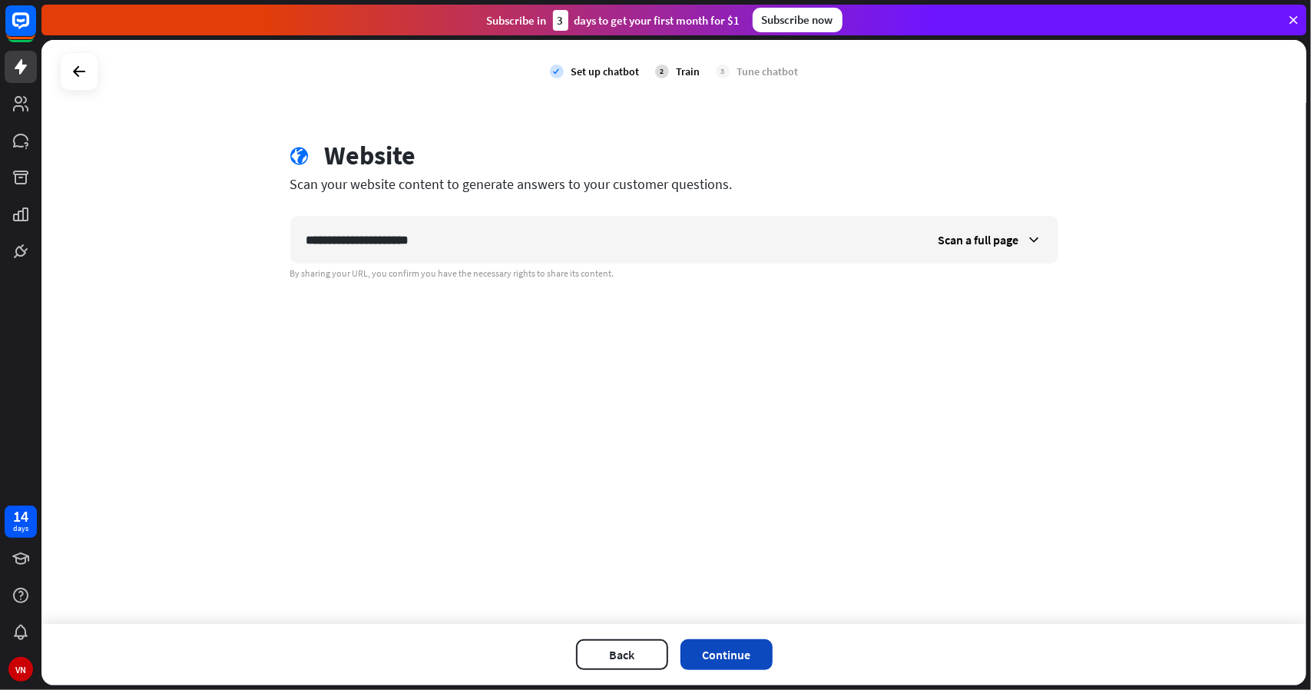
type input "**********"
click at [726, 656] on button "Continue" at bounding box center [726, 654] width 92 height 31
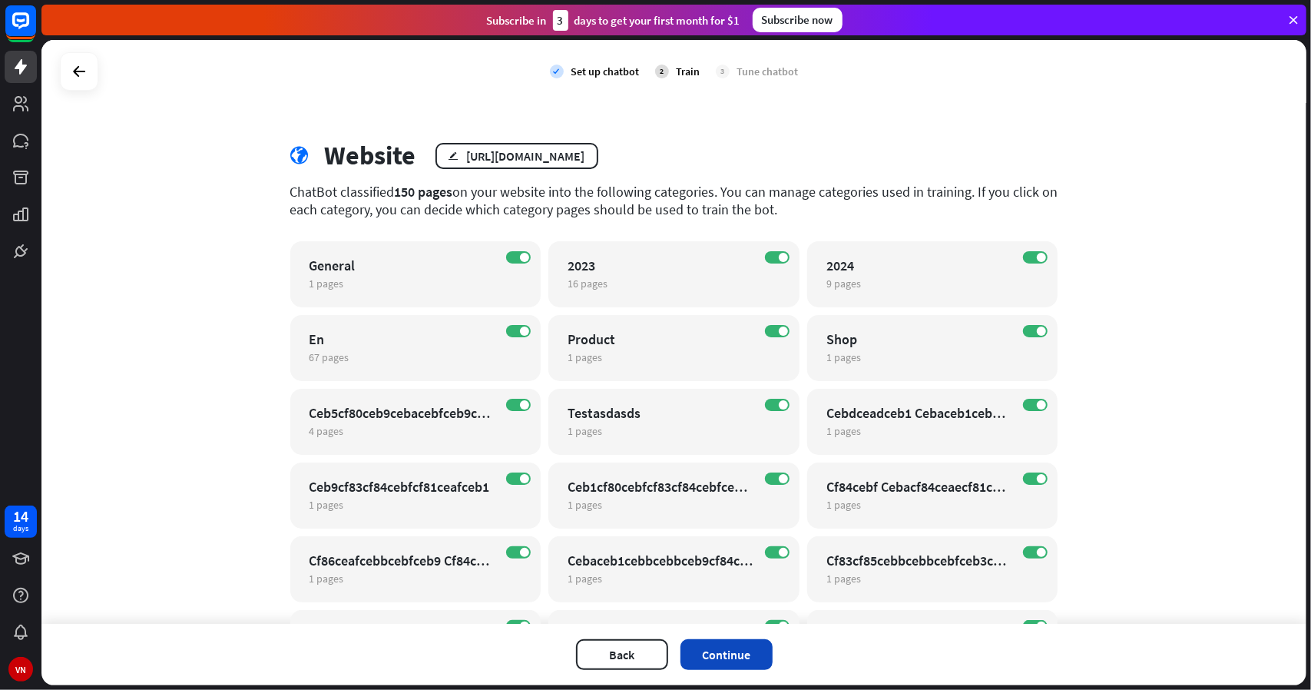
click at [723, 652] on button "Continue" at bounding box center [726, 654] width 92 height 31
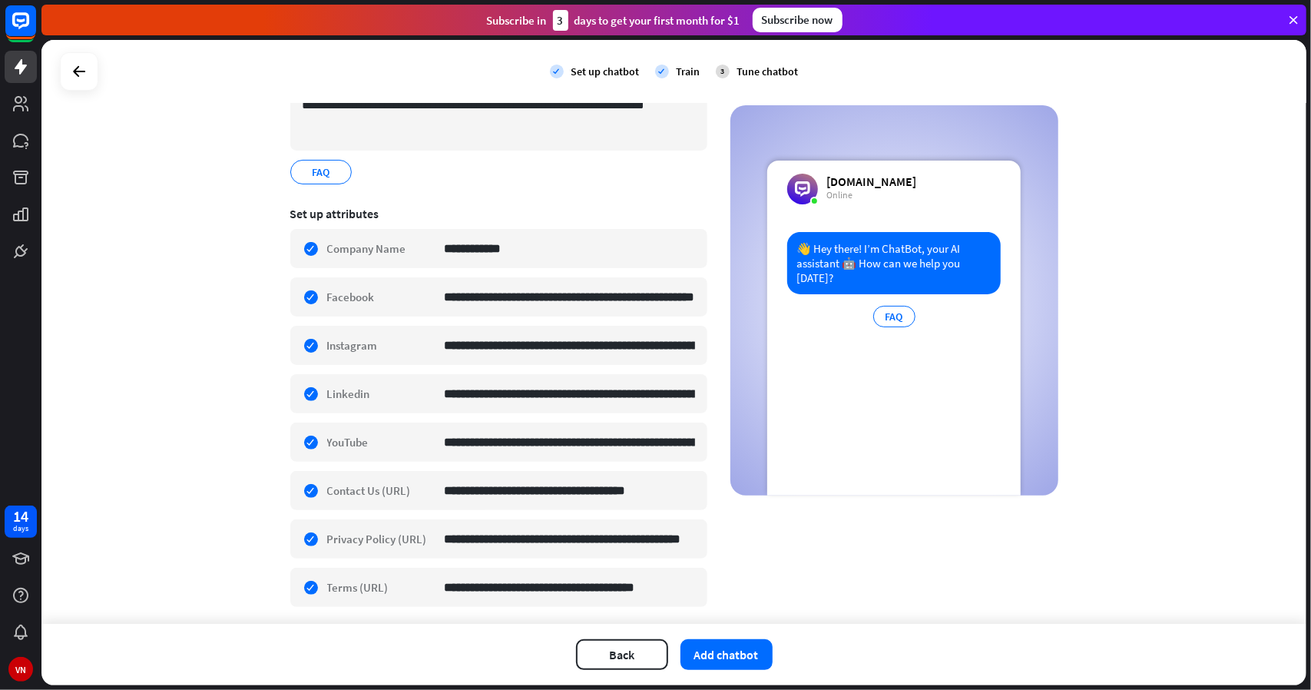
scroll to position [200, 0]
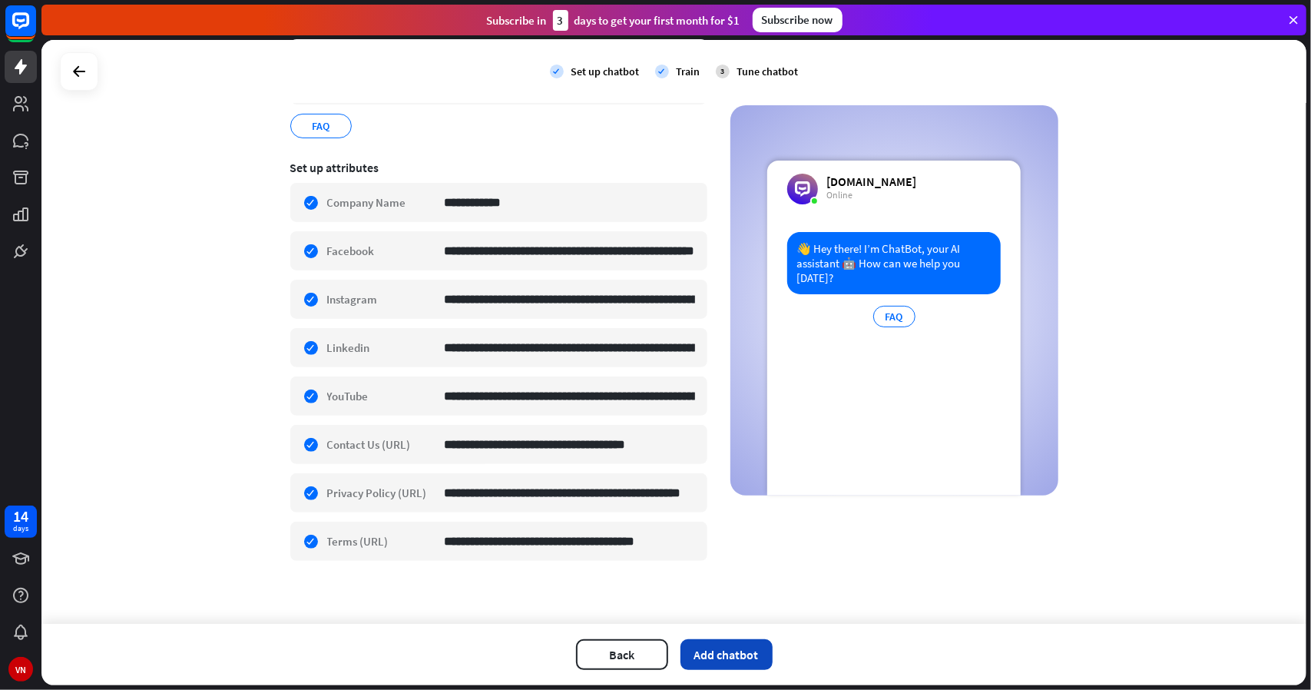
click at [726, 657] on button "Add chatbot" at bounding box center [726, 654] width 92 height 31
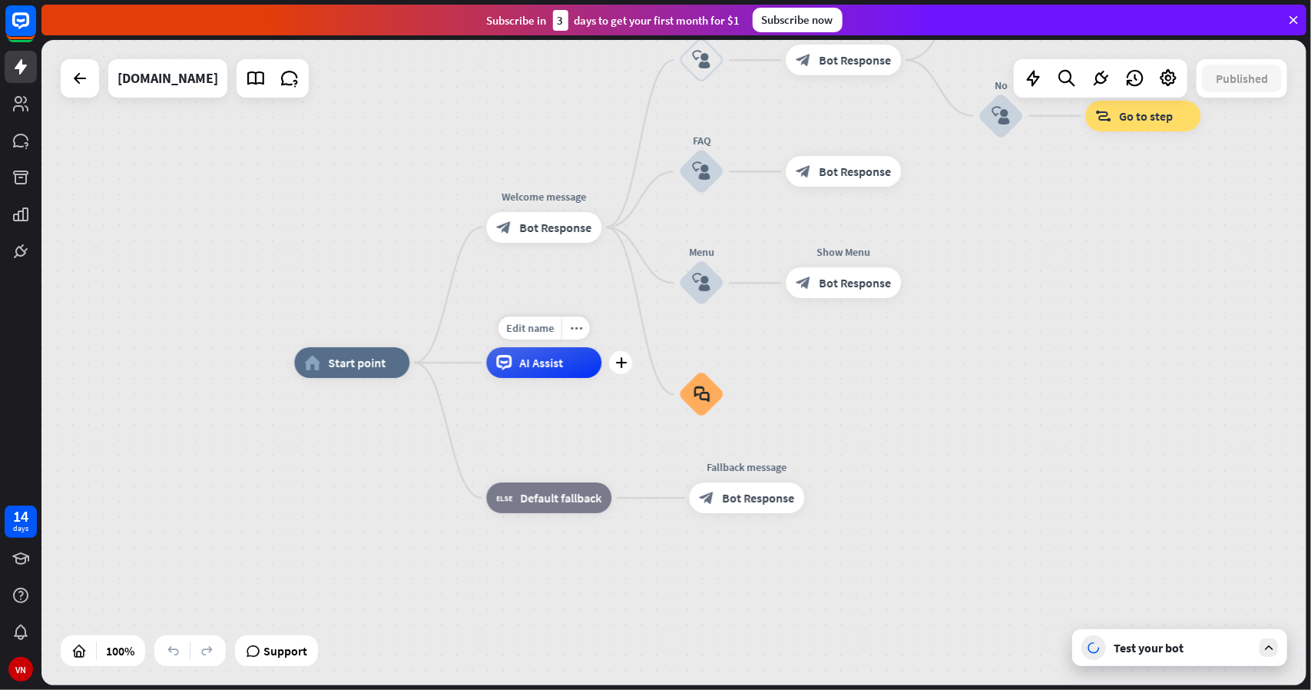
click at [545, 372] on div "AI Assist" at bounding box center [543, 362] width 115 height 31
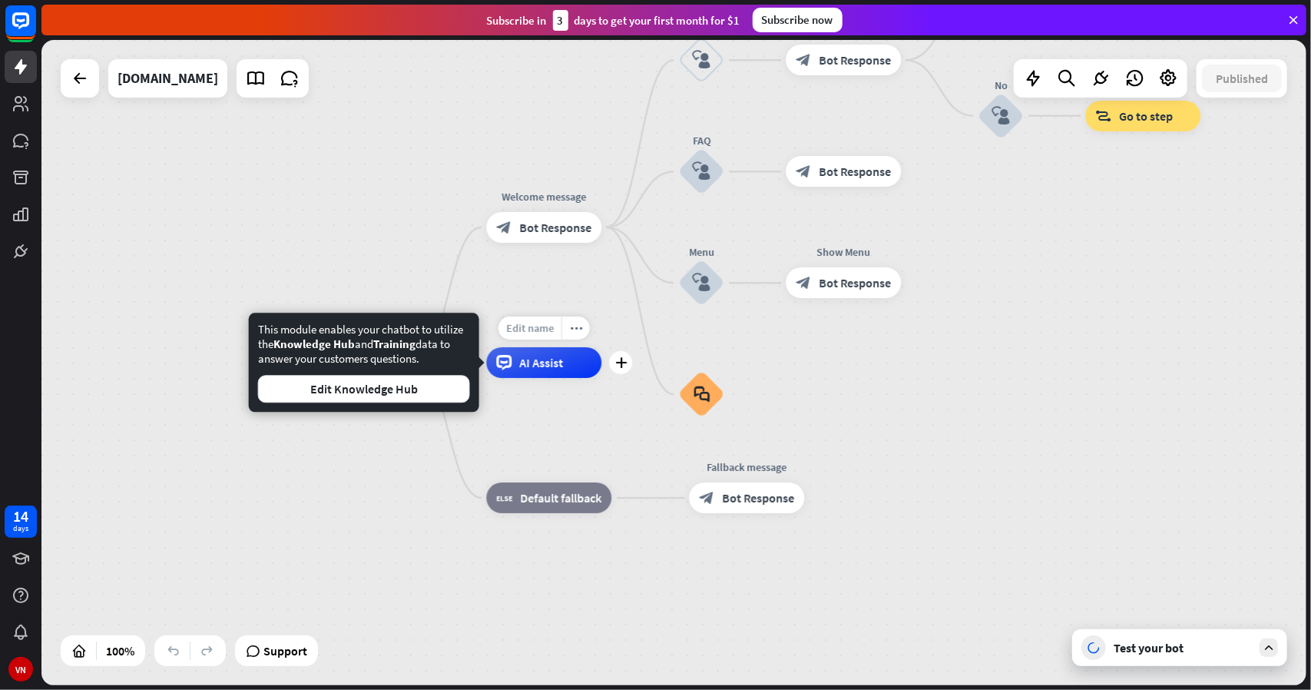
click at [554, 319] on div "Edit name" at bounding box center [529, 327] width 63 height 23
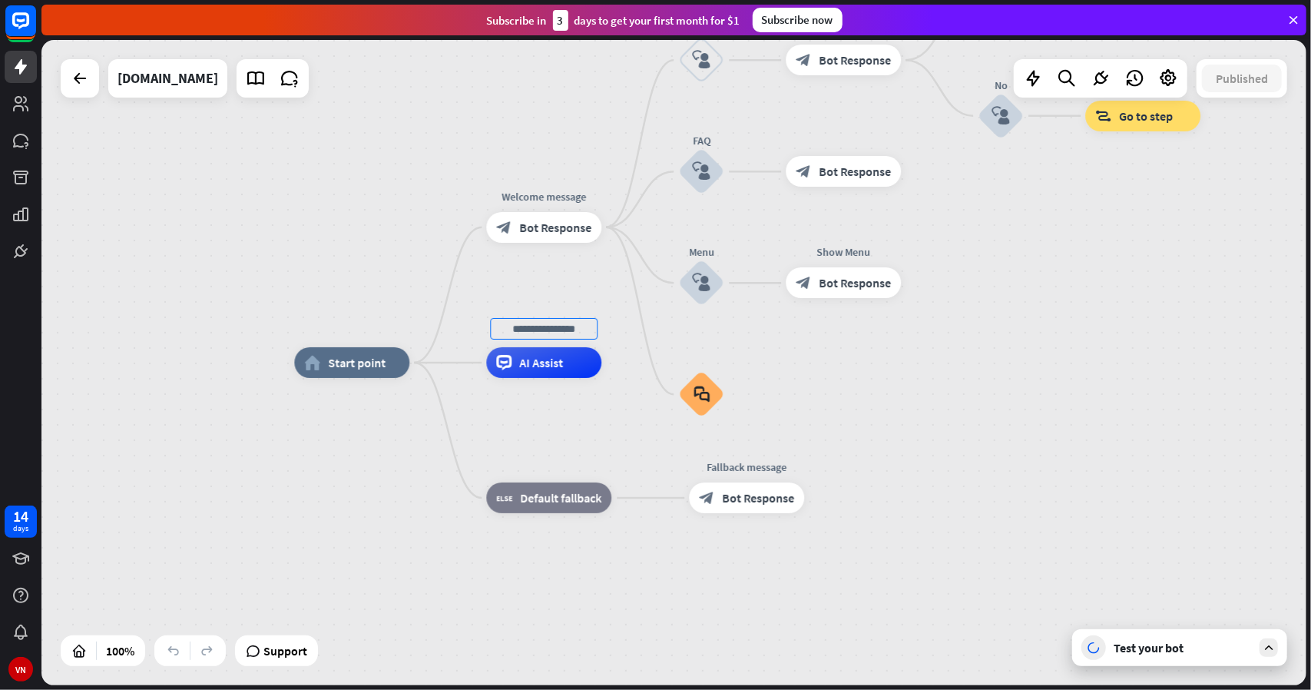
click at [586, 292] on div "home_2 Start point Welcome message block_bot_response Bot Response Back to Menu…" at bounding box center [673, 362] width 1265 height 645
